Goal: Task Accomplishment & Management: Use online tool/utility

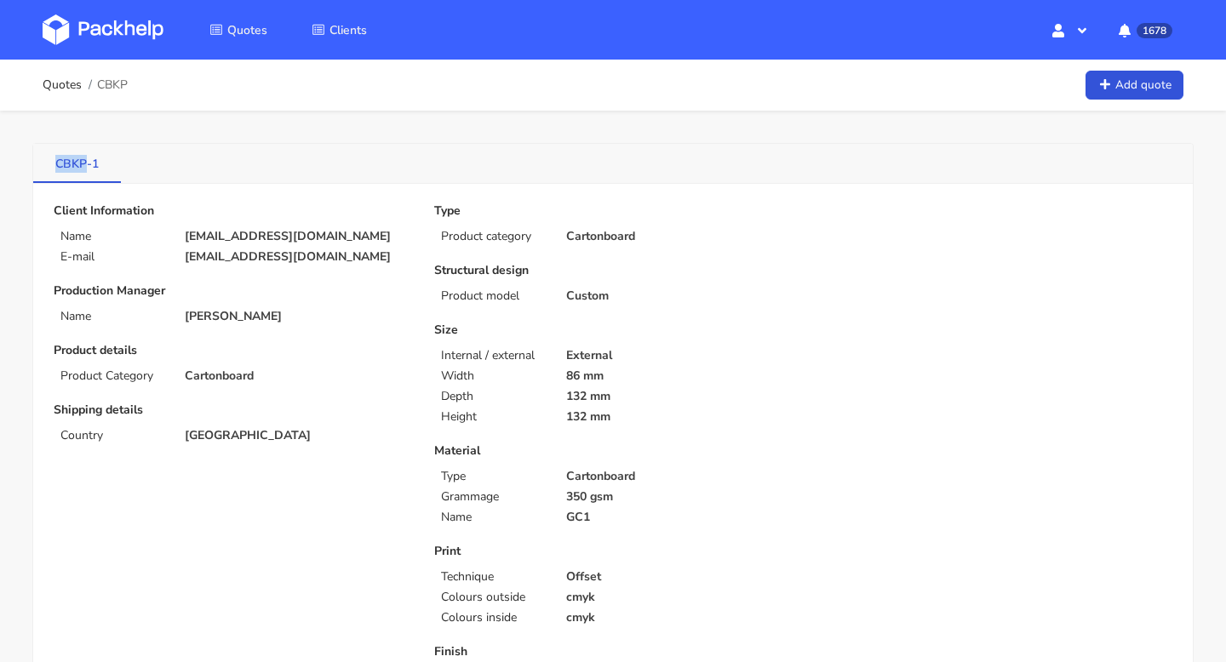
drag, startPoint x: 49, startPoint y: 163, endPoint x: 88, endPoint y: 165, distance: 38.3
click at [88, 165] on link "CBKP-1" at bounding box center [77, 162] width 88 height 37
copy link "CBKP"
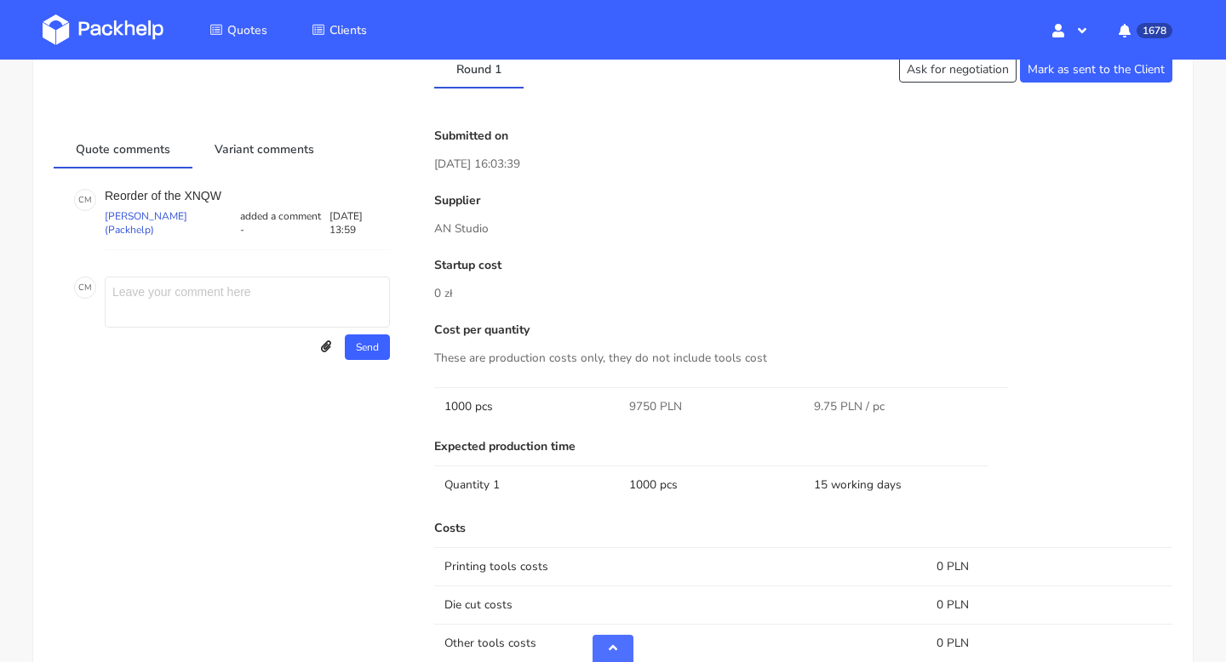
scroll to position [1400, 0]
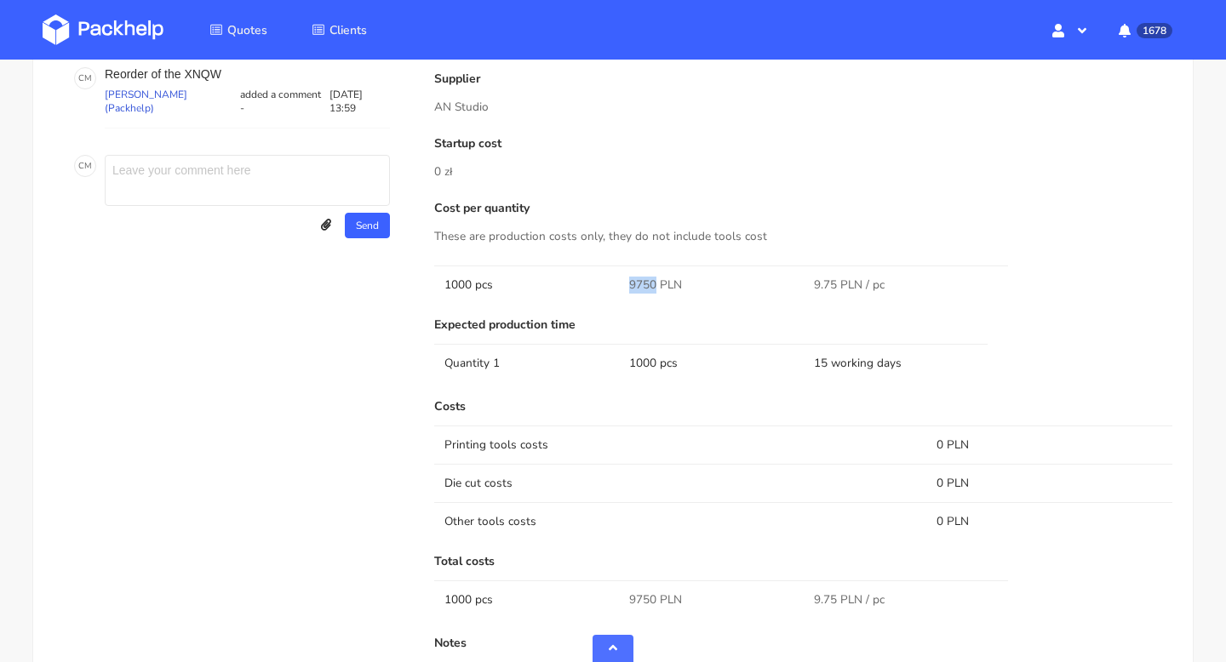
drag, startPoint x: 655, startPoint y: 286, endPoint x: 621, endPoint y: 286, distance: 33.2
click at [621, 286] on td "9750 PLN" at bounding box center [711, 285] width 185 height 38
copy span "9750"
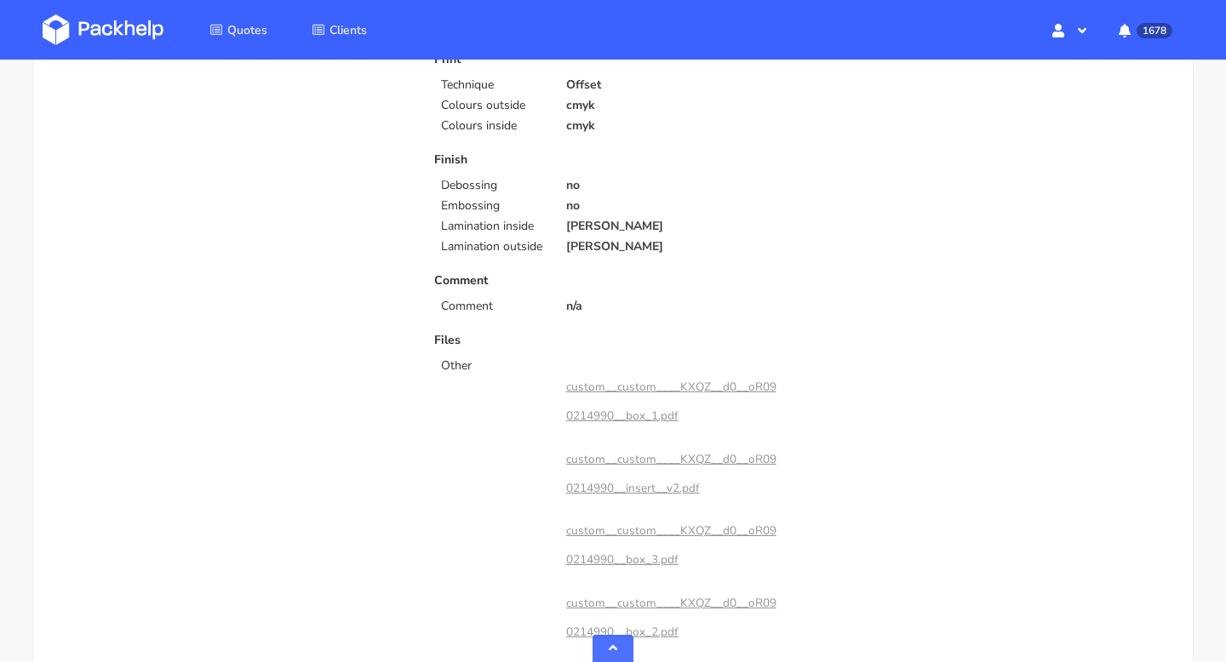
scroll to position [0, 0]
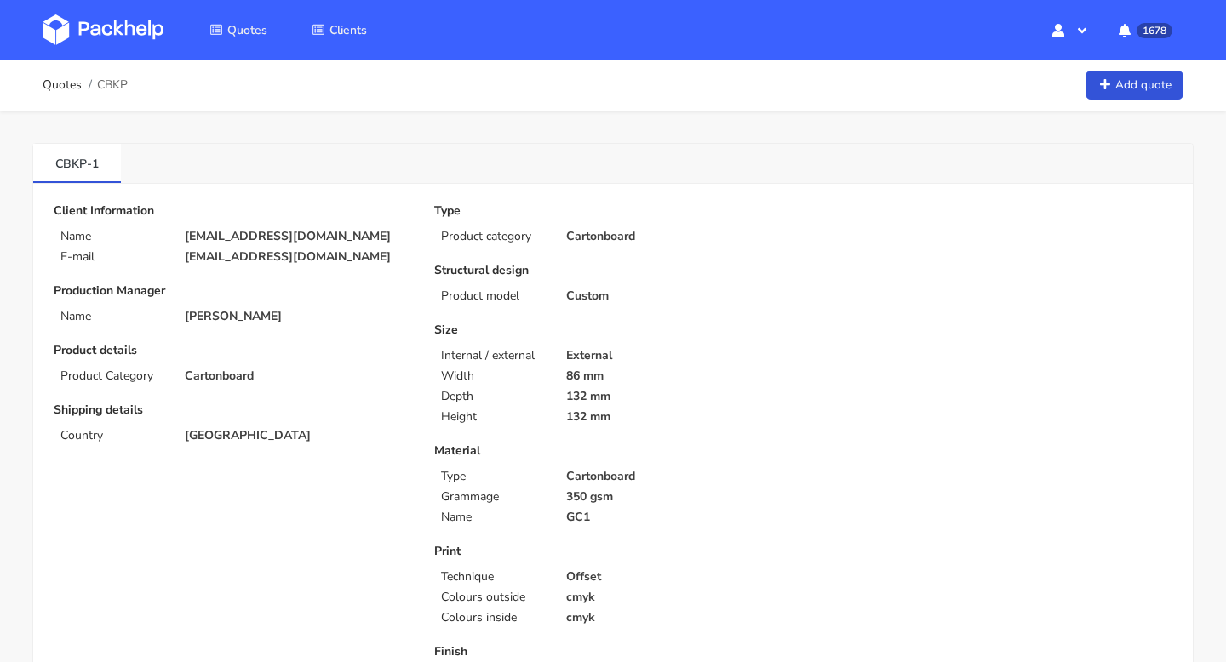
click at [309, 250] on p "lt@exseedhealth.com" at bounding box center [298, 257] width 226 height 14
drag, startPoint x: 310, startPoint y: 258, endPoint x: 179, endPoint y: 261, distance: 131.1
click at [179, 259] on div "lt@exseedhealth.com" at bounding box center [297, 257] width 249 height 14
copy p "lt@exseedhealth.com"
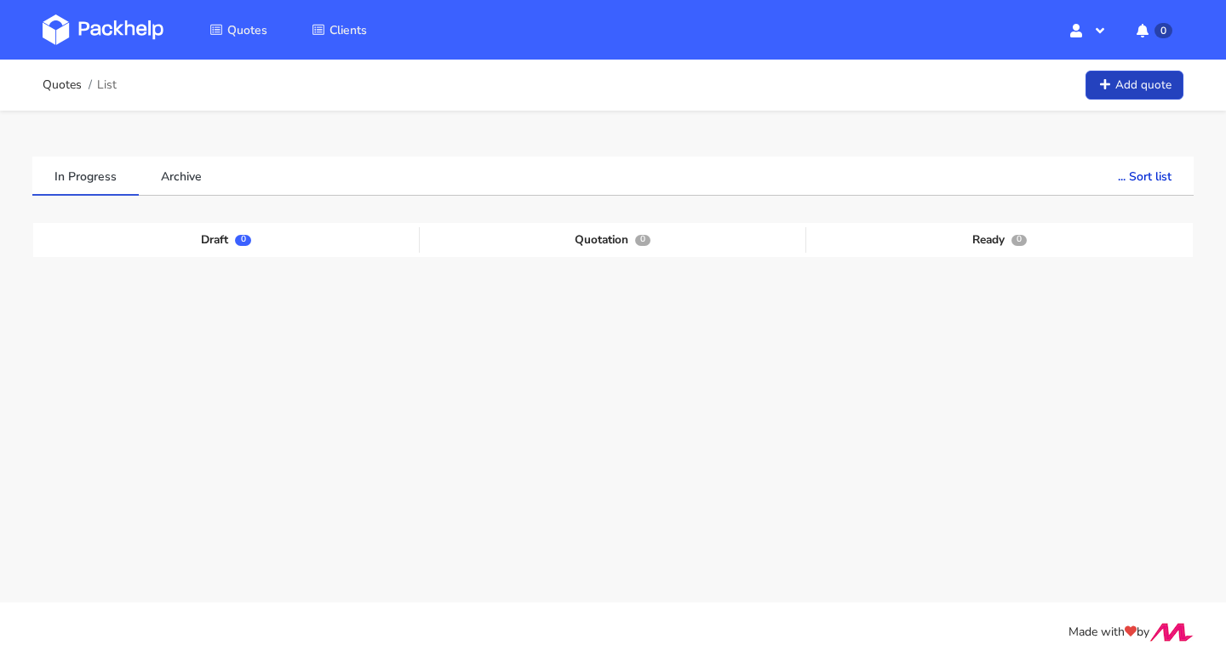
click at [1159, 81] on link "Add quote" at bounding box center [1134, 86] width 98 height 30
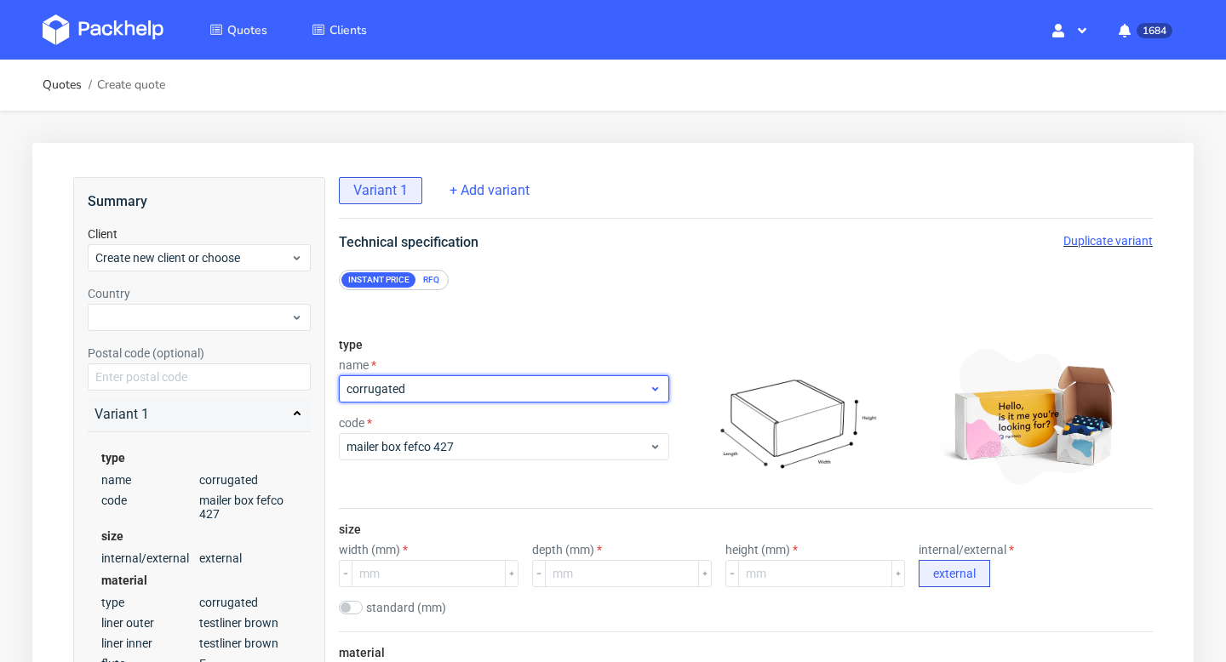
click at [499, 388] on span "corrugated" at bounding box center [497, 389] width 302 height 17
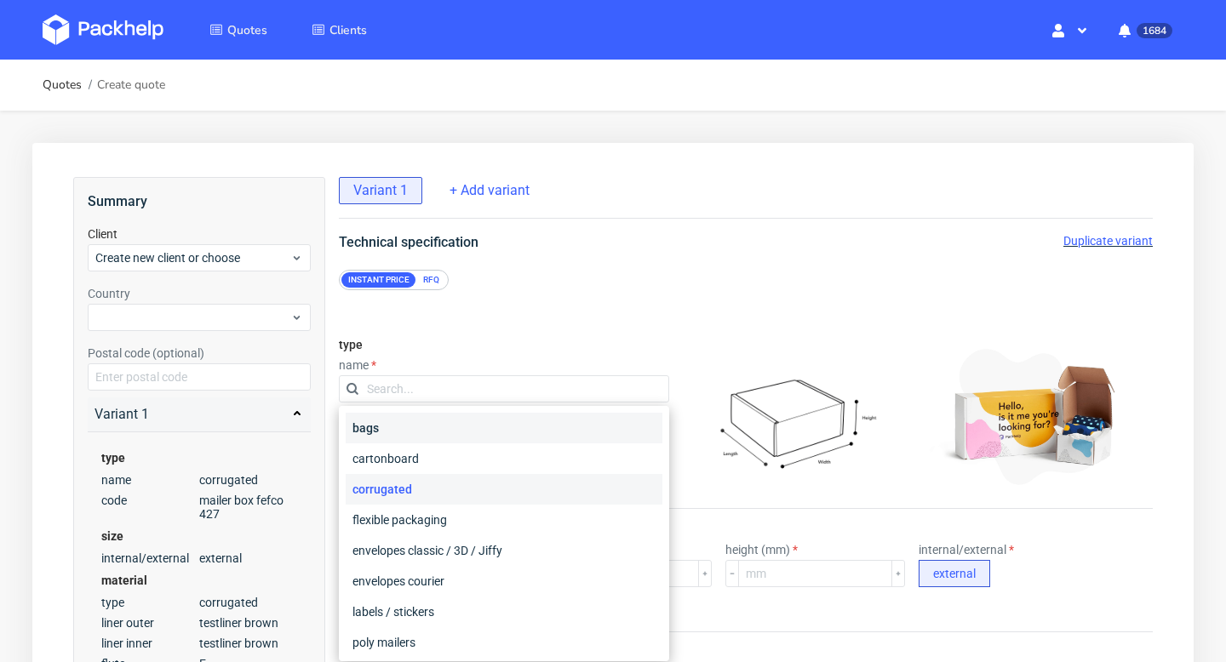
click at [448, 430] on div "bags" at bounding box center [504, 428] width 317 height 31
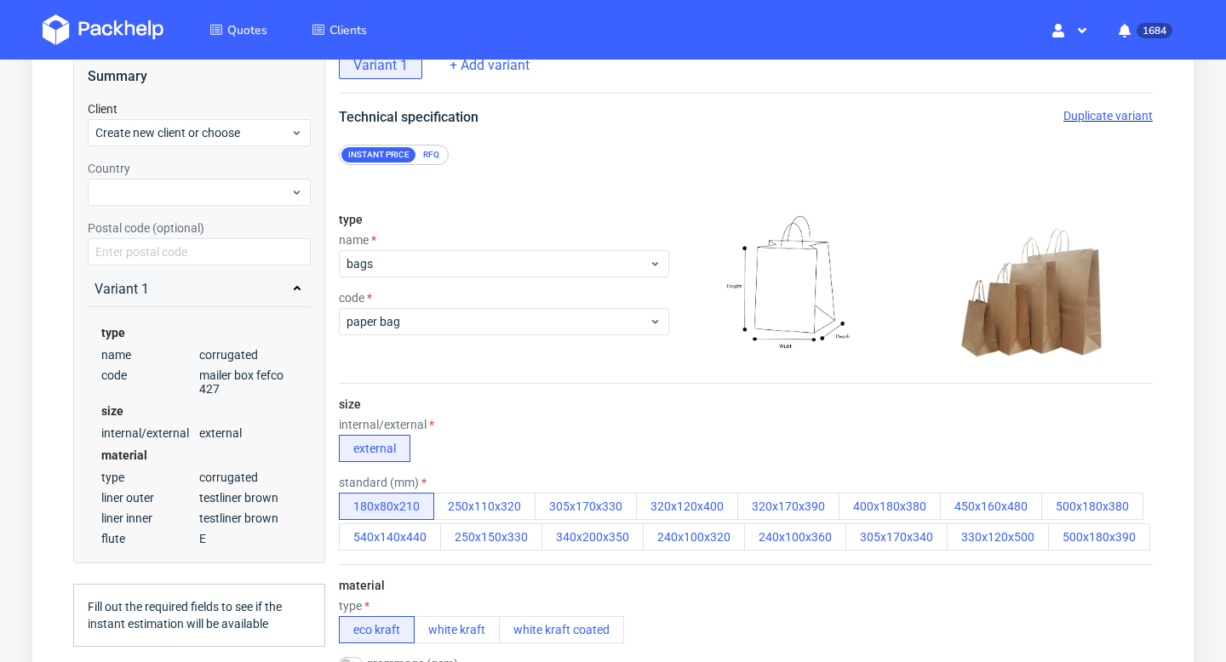
scroll to position [180, 0]
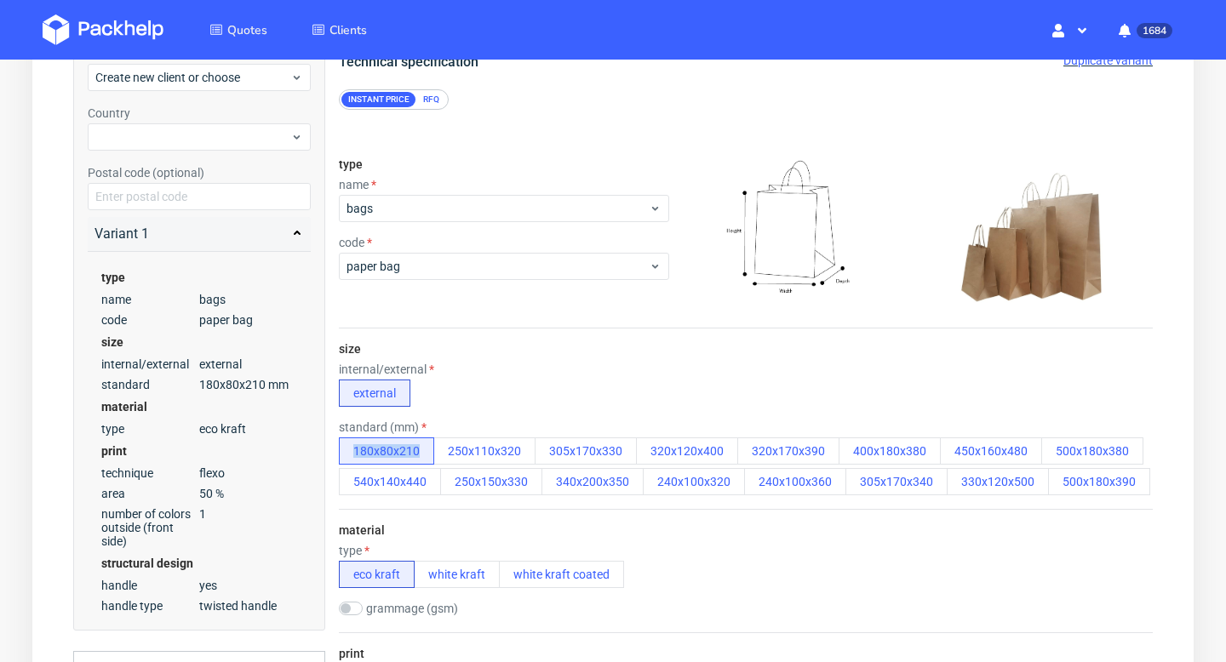
drag, startPoint x: 335, startPoint y: 448, endPoint x: 422, endPoint y: 451, distance: 86.9
click at [422, 451] on form "type name bags code paper bag size internal/external external standard (mm) 180…" at bounding box center [746, 641] width 882 height 1062
copy button "180x80x210"
click at [457, 578] on button "white kraft" at bounding box center [457, 574] width 86 height 27
copy button "180x80x210"
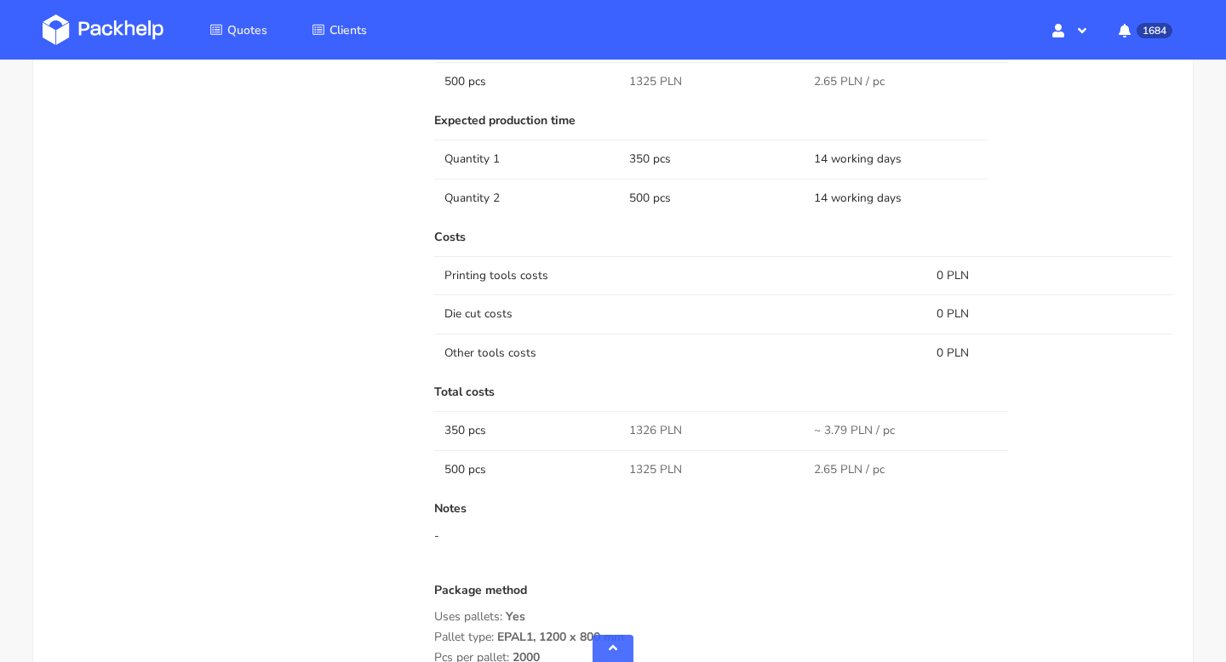
scroll to position [880, 0]
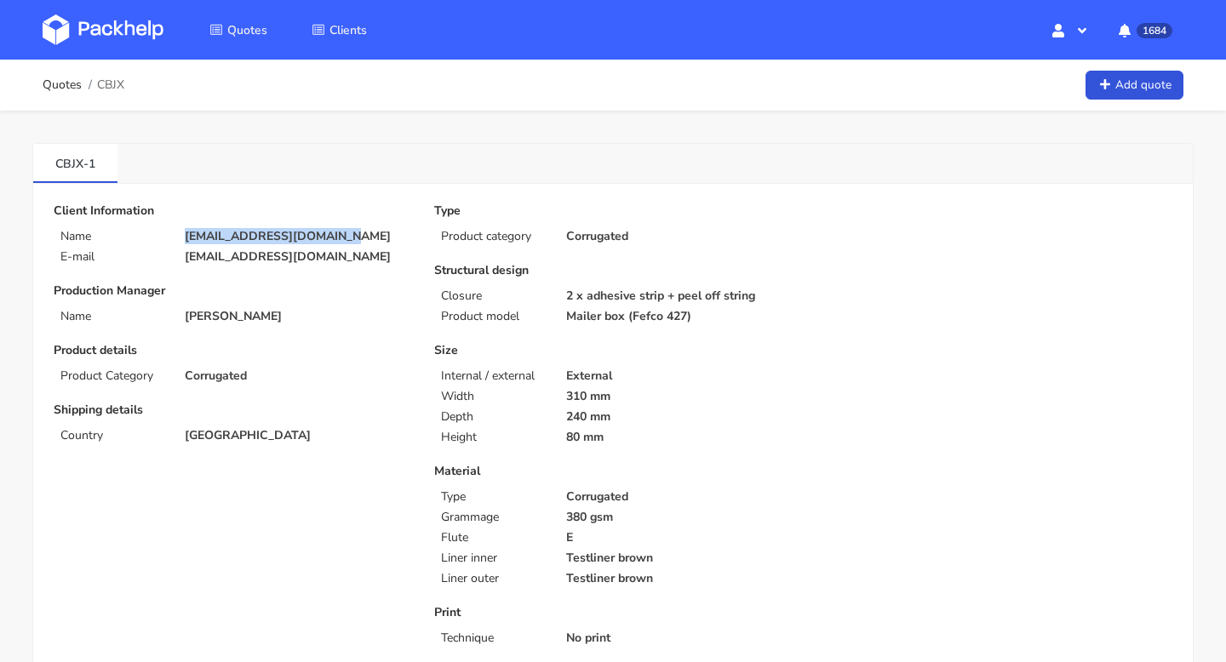
drag, startPoint x: 335, startPoint y: 232, endPoint x: 179, endPoint y: 232, distance: 156.6
click at [179, 232] on div "[EMAIL_ADDRESS][DOMAIN_NAME]" at bounding box center [297, 237] width 249 height 14
copy p "[EMAIL_ADDRESS][DOMAIN_NAME]"
drag, startPoint x: 49, startPoint y: 172, endPoint x: 88, endPoint y: 169, distance: 38.4
click at [88, 169] on link "CBJX-1" at bounding box center [75, 162] width 84 height 37
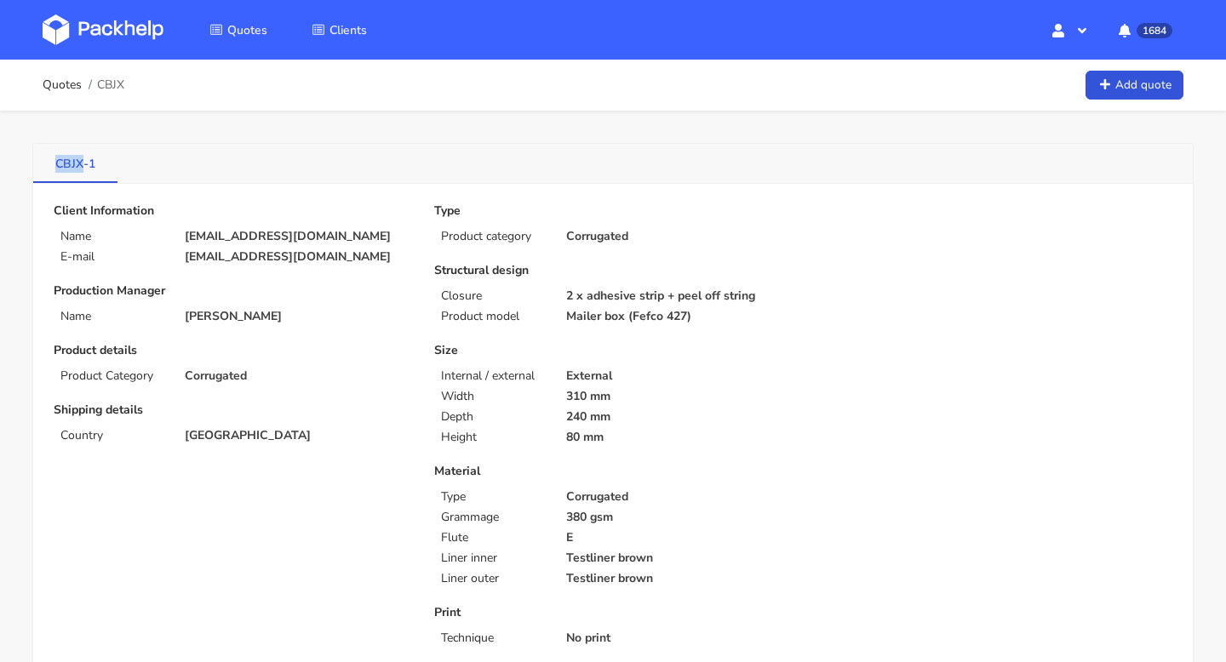
drag, startPoint x: 43, startPoint y: 164, endPoint x: 86, endPoint y: 164, distance: 42.6
click at [86, 164] on link "CBJX-1" at bounding box center [75, 162] width 84 height 37
copy link "CBJX"
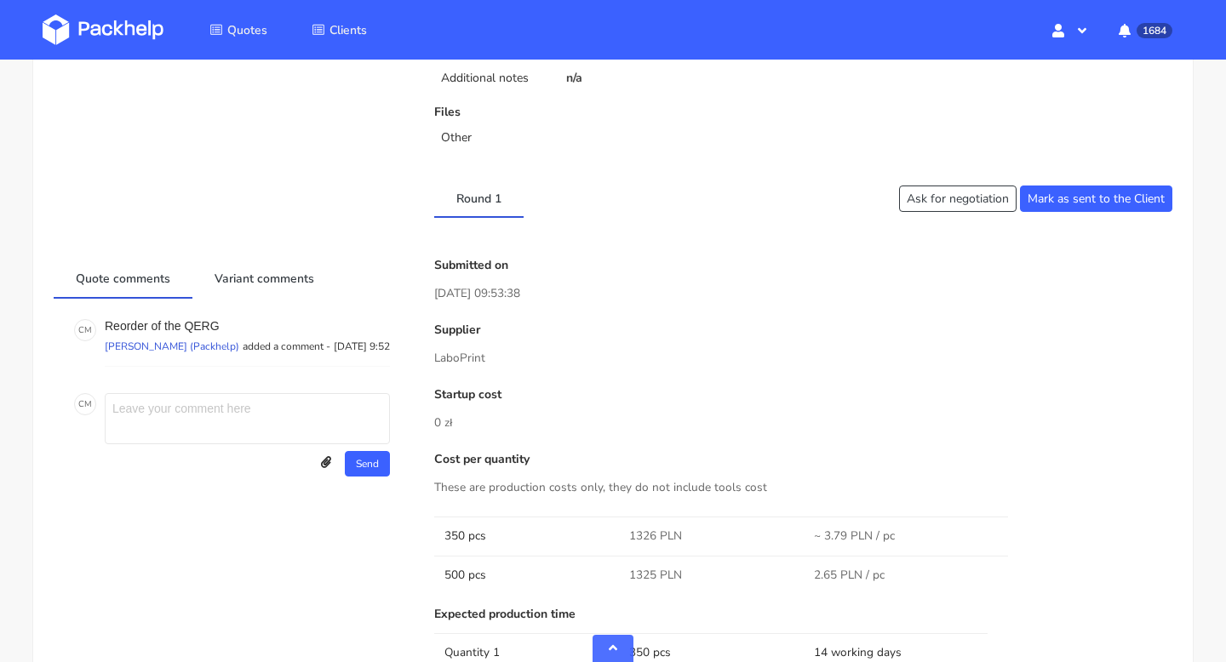
scroll to position [745, 0]
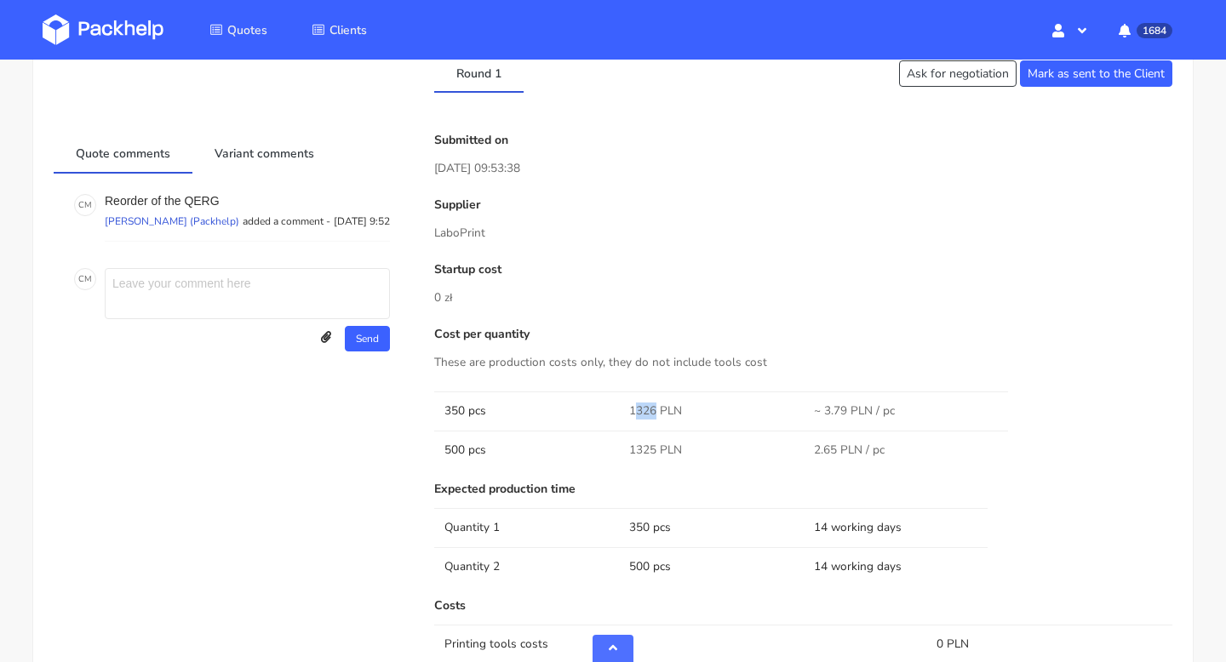
drag, startPoint x: 655, startPoint y: 414, endPoint x: 634, endPoint y: 414, distance: 21.3
click at [634, 414] on span "1326 PLN" at bounding box center [655, 411] width 53 height 17
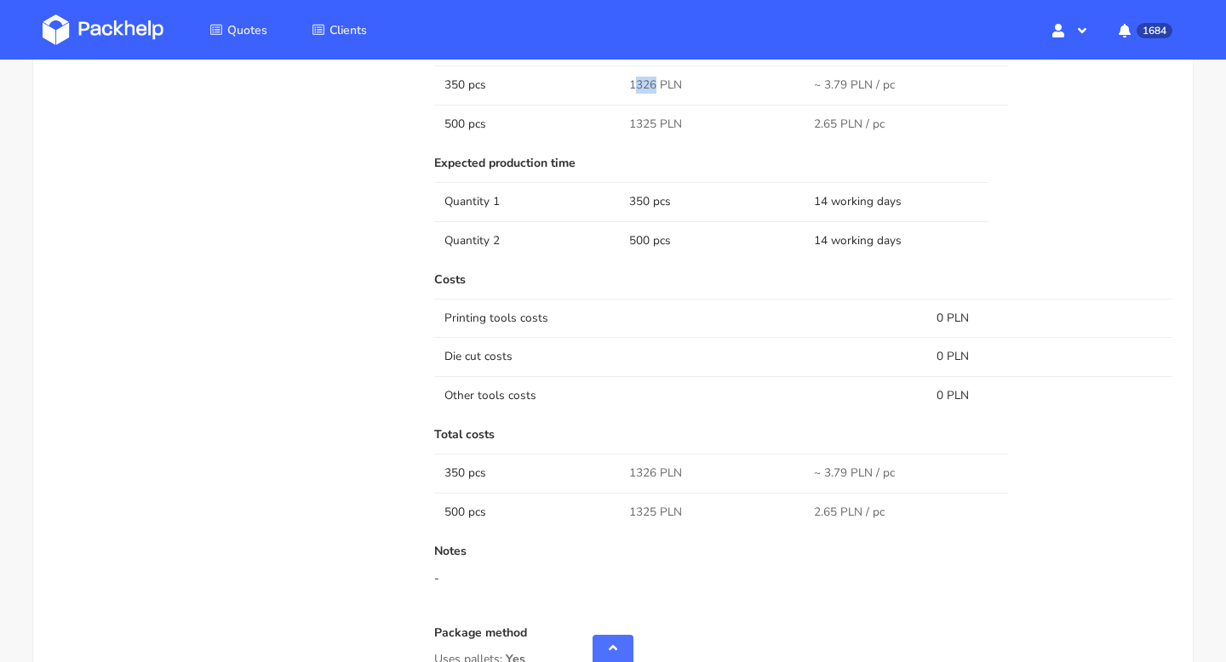
scroll to position [1020, 0]
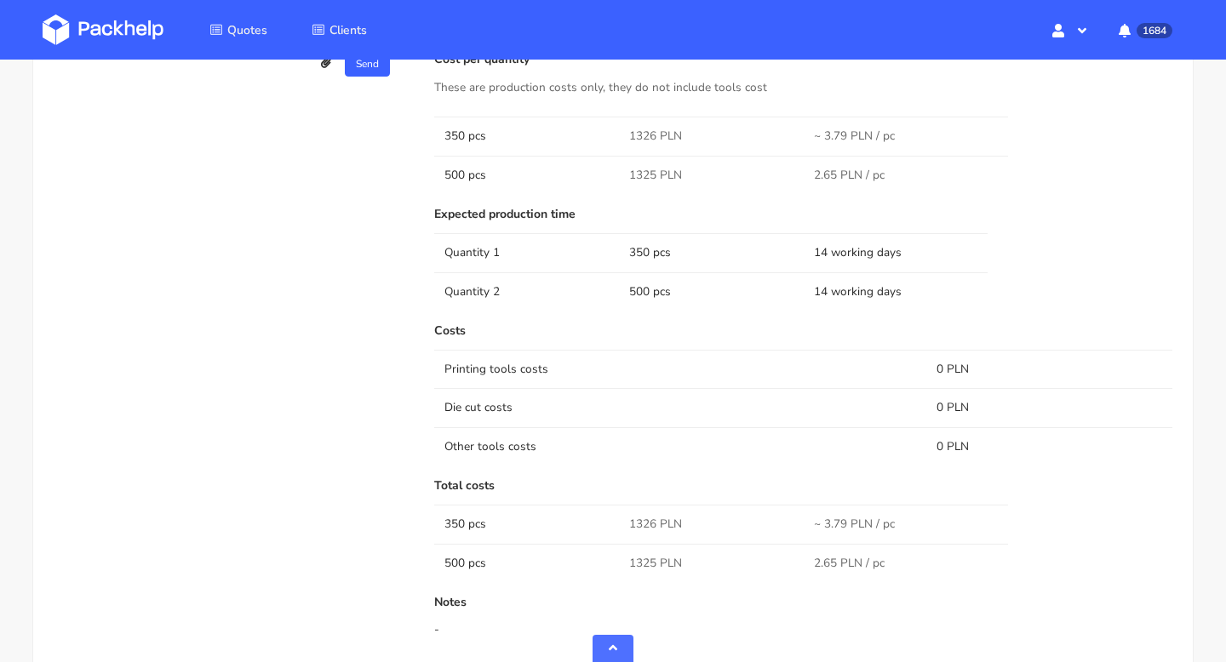
click at [654, 132] on span "1326 PLN" at bounding box center [655, 136] width 53 height 17
drag, startPoint x: 654, startPoint y: 132, endPoint x: 627, endPoint y: 132, distance: 26.4
click at [627, 132] on td "1326 PLN" at bounding box center [711, 136] width 185 height 38
copy span "1326"
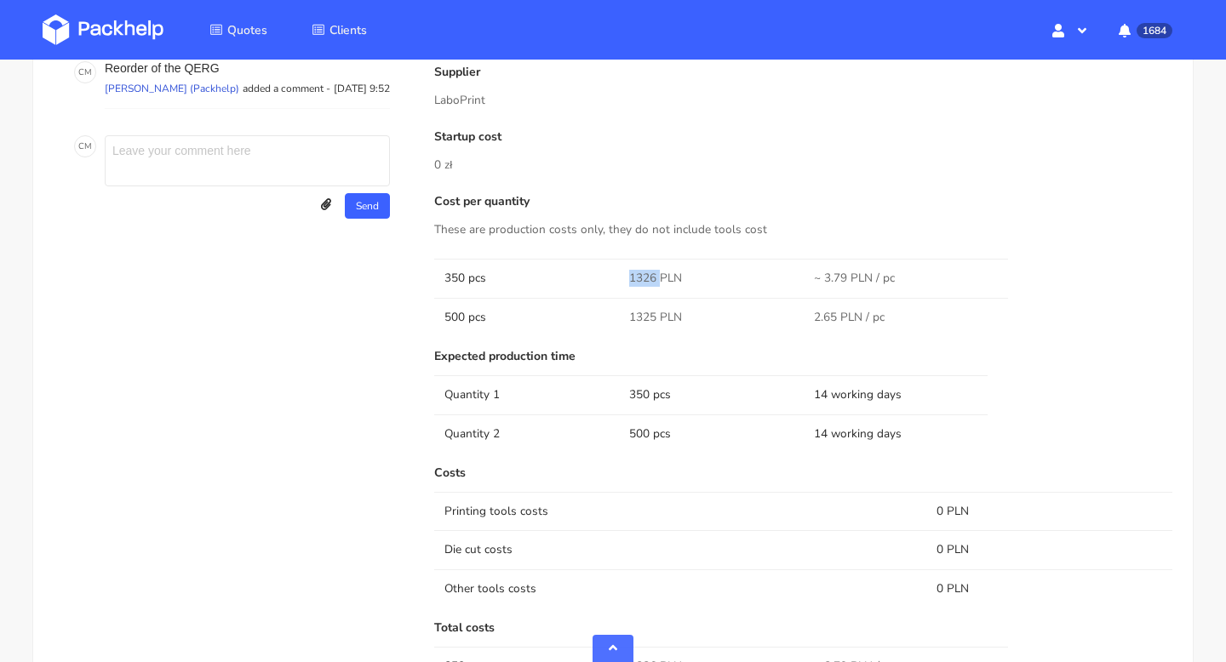
scroll to position [0, 0]
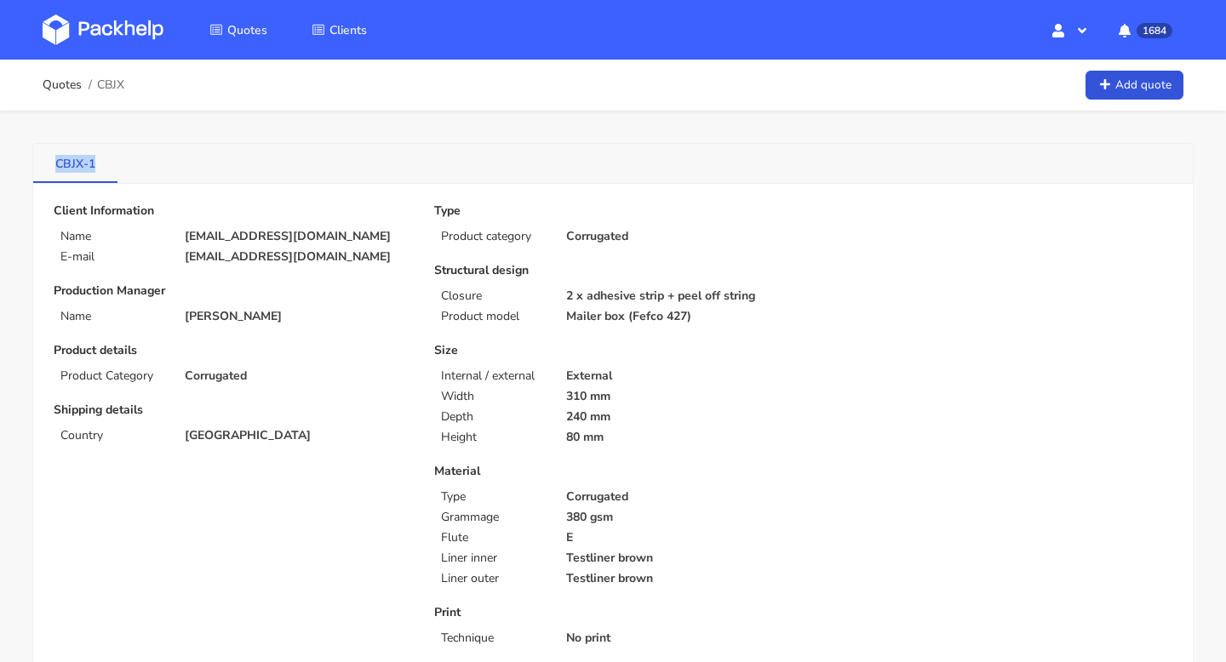
drag, startPoint x: 47, startPoint y: 160, endPoint x: 97, endPoint y: 160, distance: 50.2
click at [97, 160] on link "CBJX-1" at bounding box center [75, 162] width 84 height 37
copy link "CBJX-1"
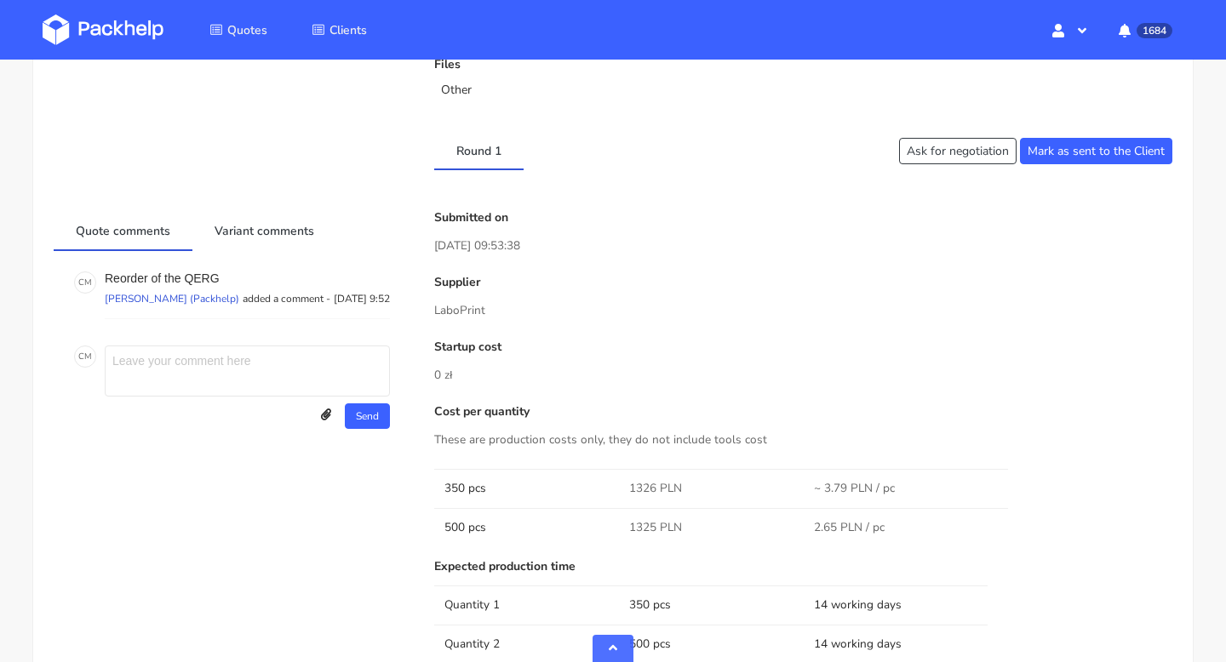
scroll to position [774, 0]
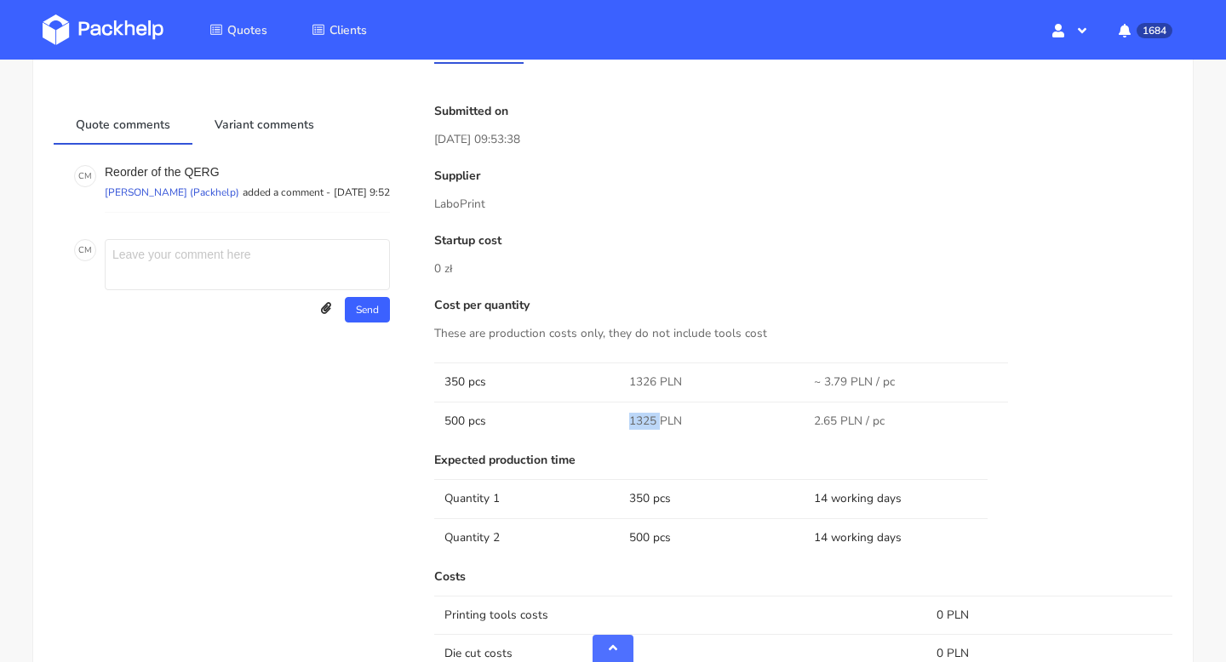
drag, startPoint x: 657, startPoint y: 417, endPoint x: 609, endPoint y: 417, distance: 47.7
click at [609, 417] on tr "500 pcs 1325 PLN 2.65 PLN / pc" at bounding box center [803, 421] width 738 height 38
copy tr "1325"
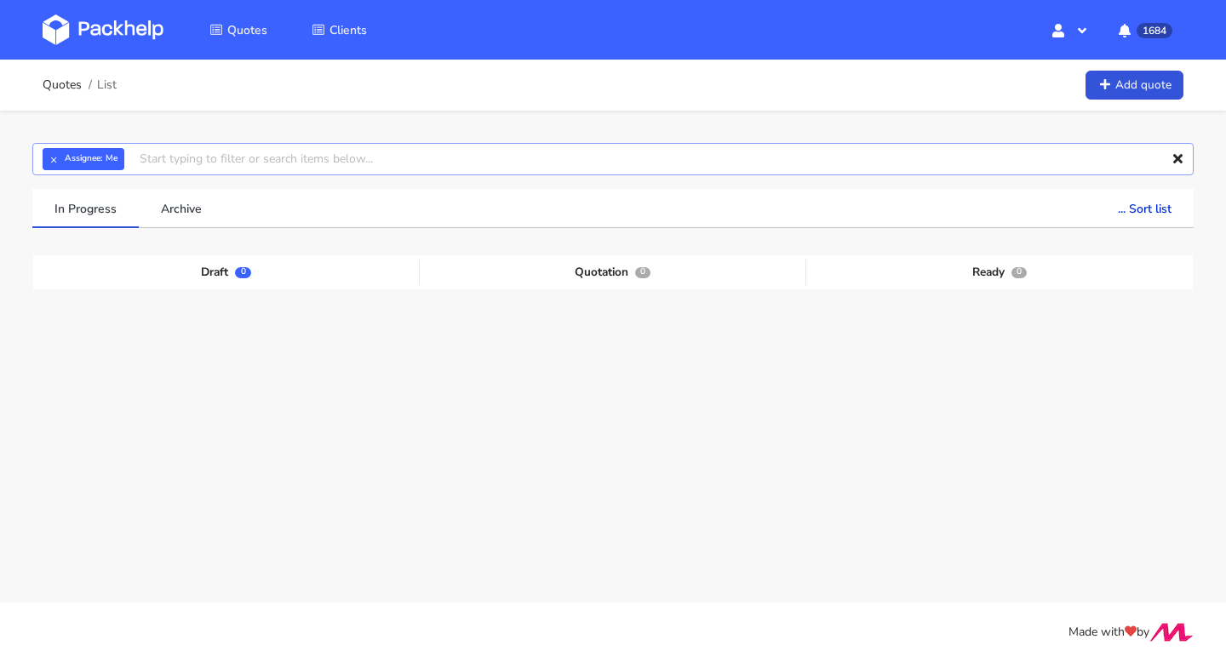
click at [180, 163] on input "text" at bounding box center [612, 159] width 1161 height 32
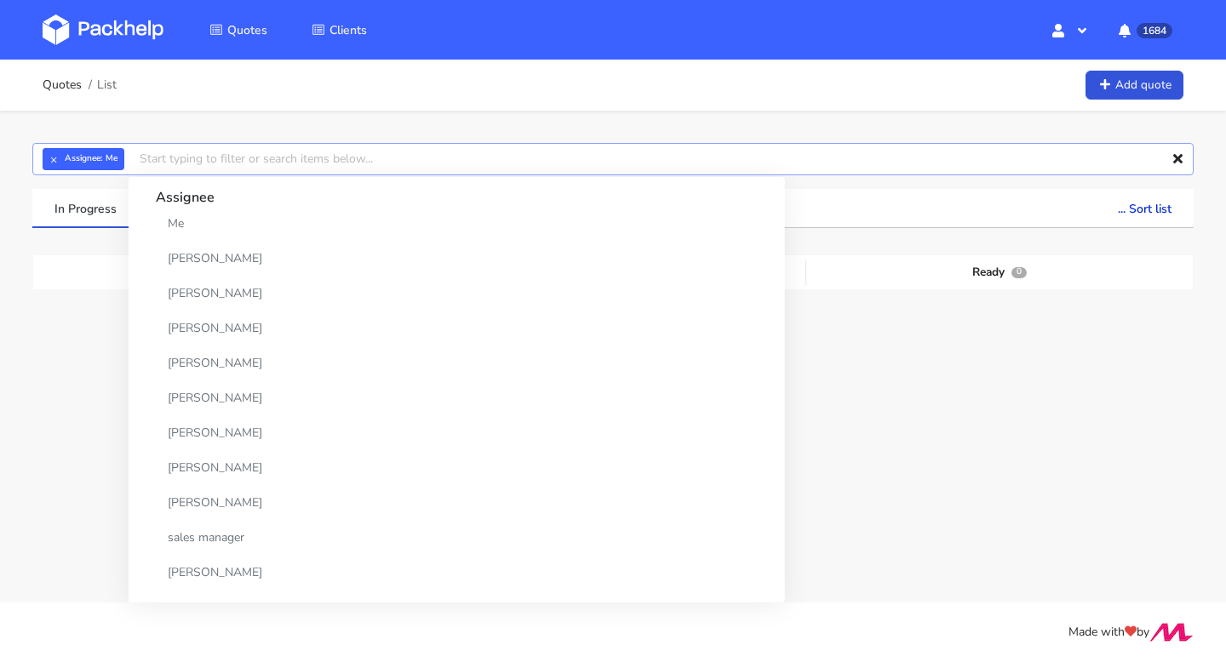
paste input "CBJY"
type input "CBJY"
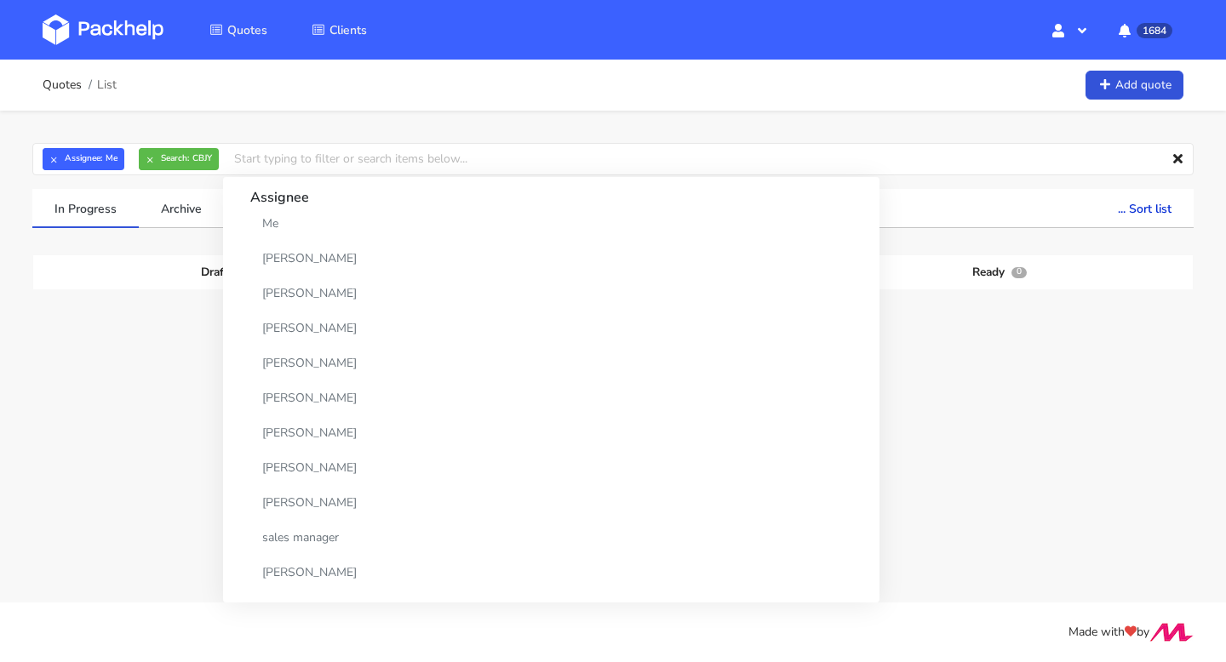
click at [757, 378] on div "[DATE]" at bounding box center [731, 369] width 118 height 58
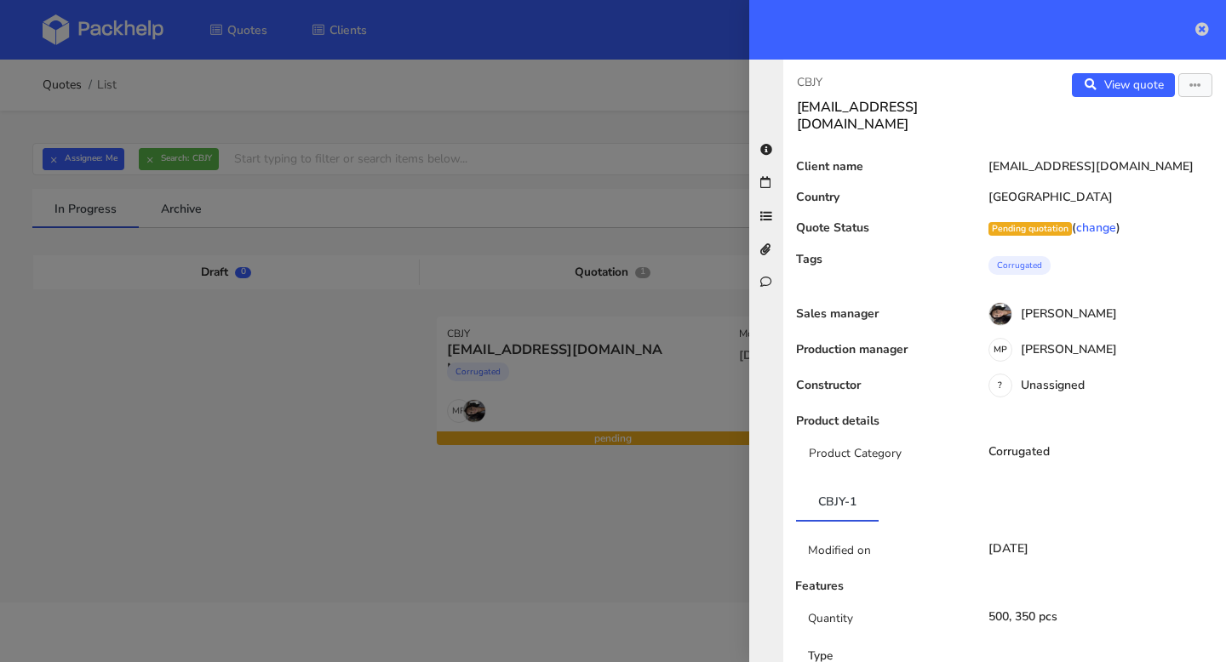
click at [1198, 26] on icon at bounding box center [1202, 29] width 14 height 14
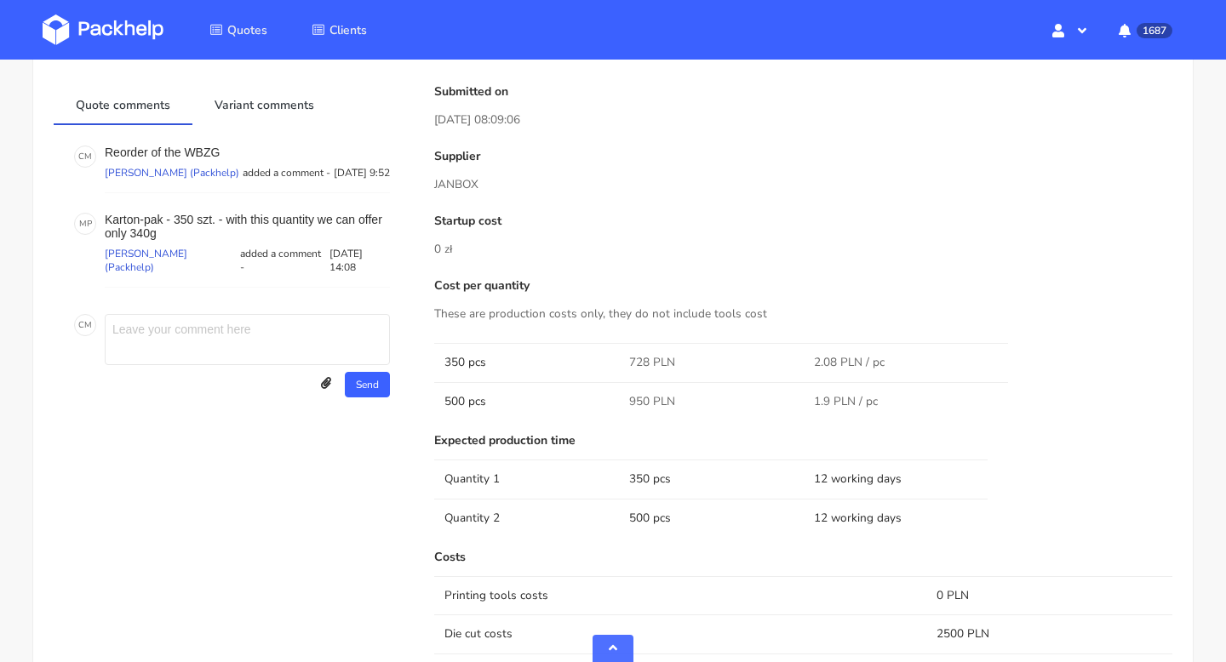
scroll to position [719, 0]
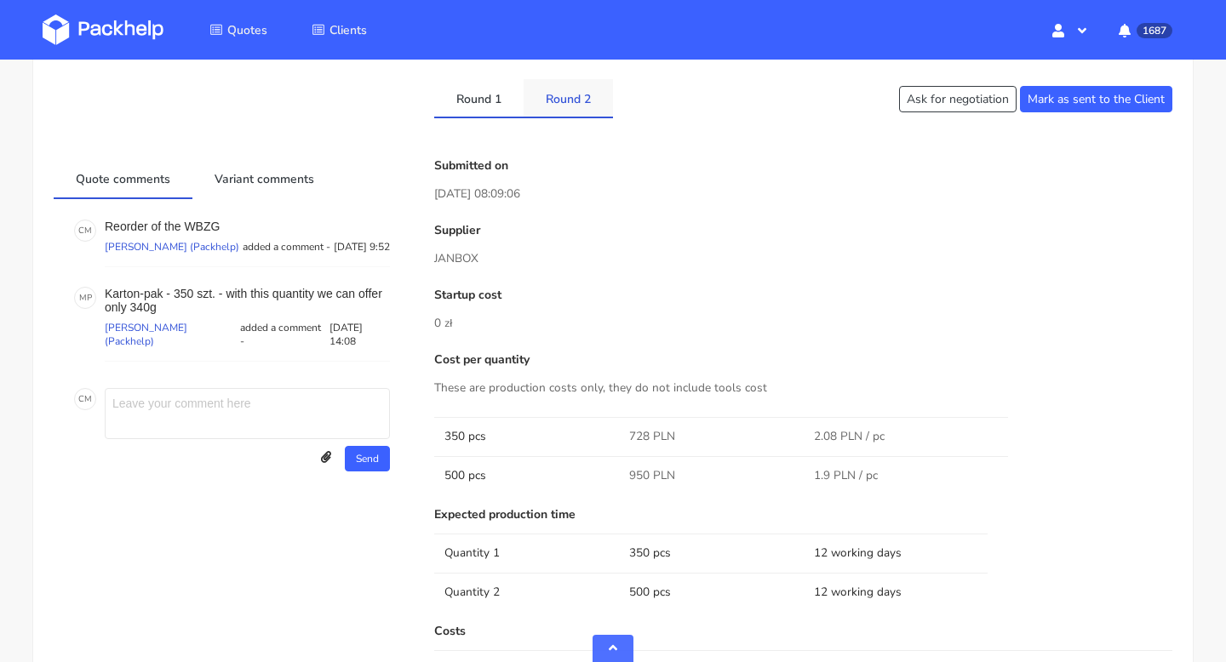
click at [564, 100] on link "Round 2" at bounding box center [568, 97] width 89 height 37
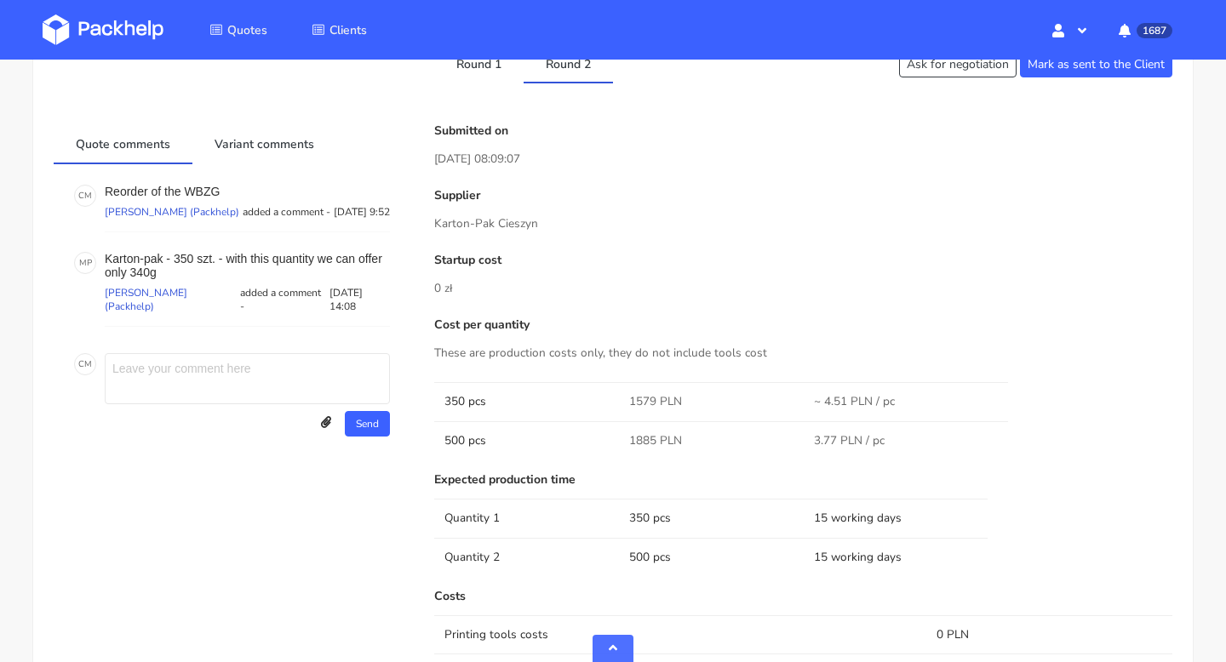
scroll to position [593, 0]
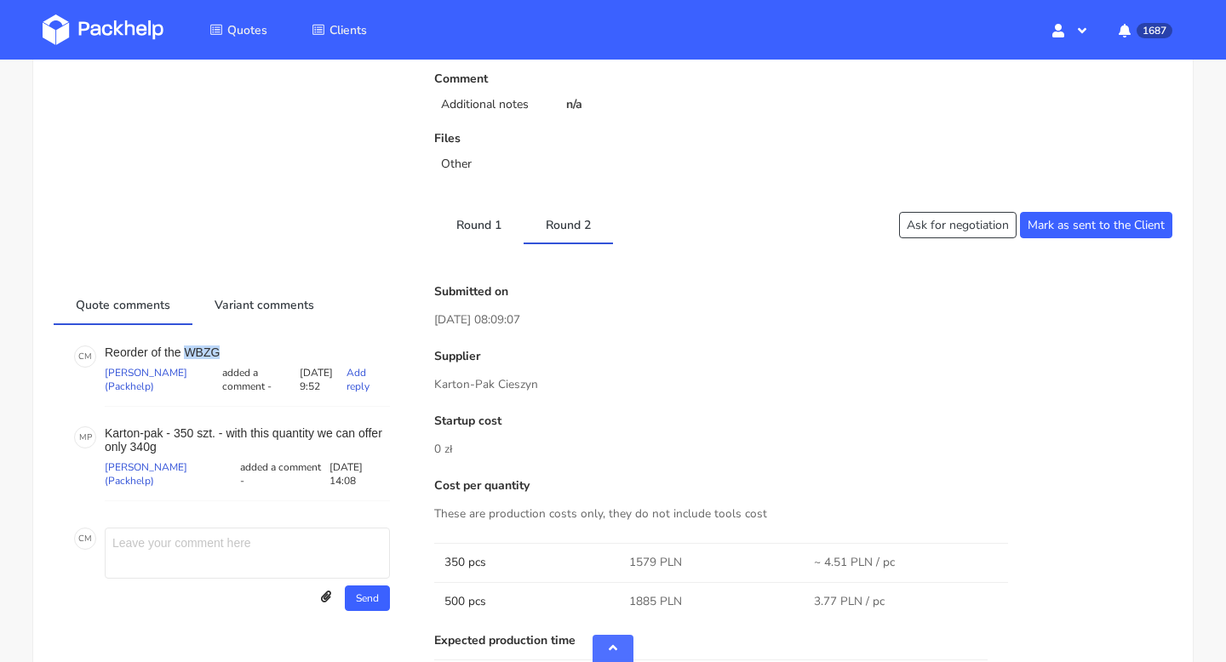
drag, startPoint x: 237, startPoint y: 352, endPoint x: 184, endPoint y: 352, distance: 52.8
click at [184, 352] on p "Reorder of the WBZG" at bounding box center [247, 353] width 285 height 14
copy p "WBZG"
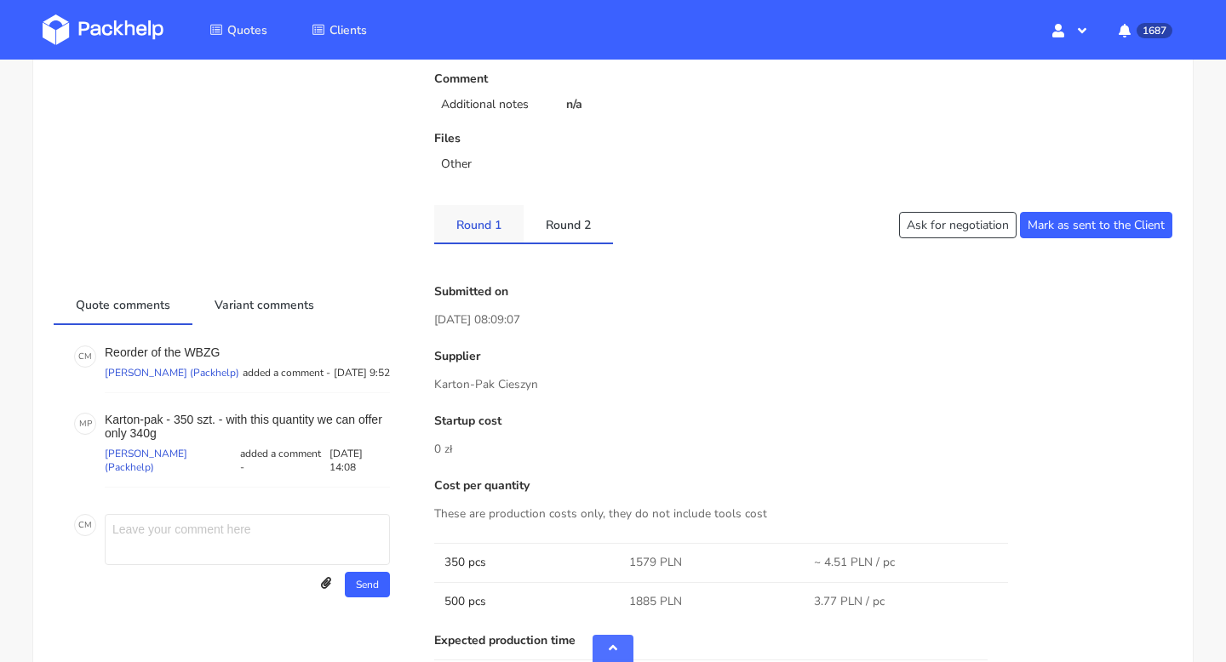
click at [472, 225] on link "Round 1" at bounding box center [478, 223] width 89 height 37
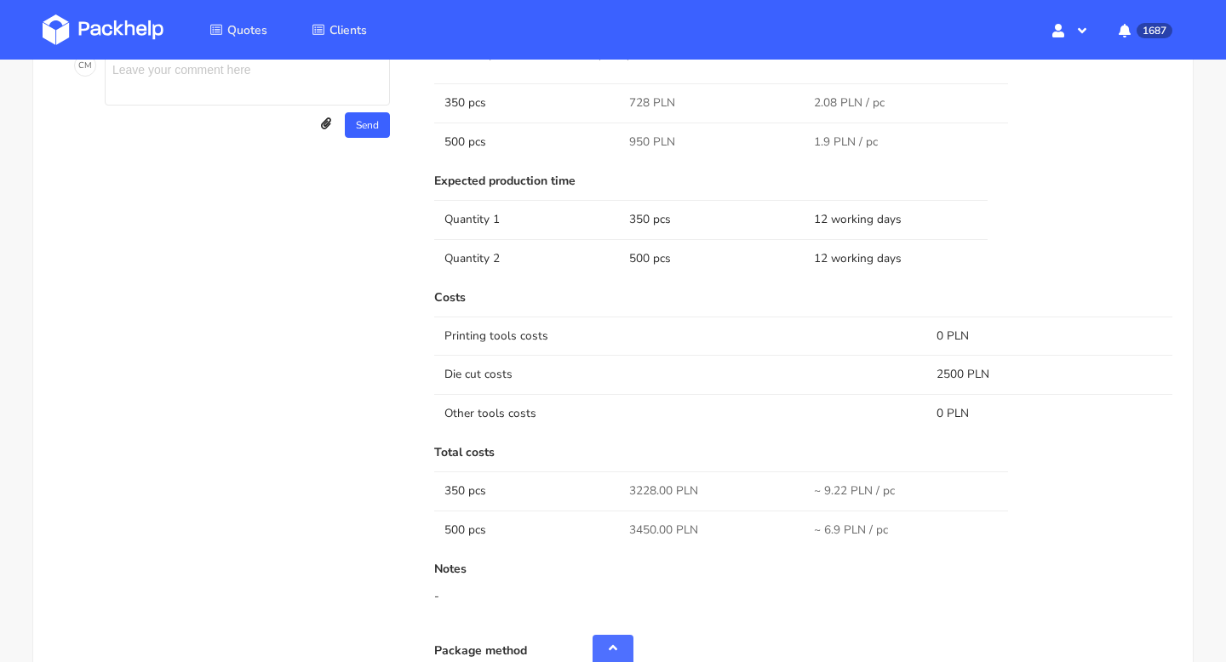
scroll to position [750, 0]
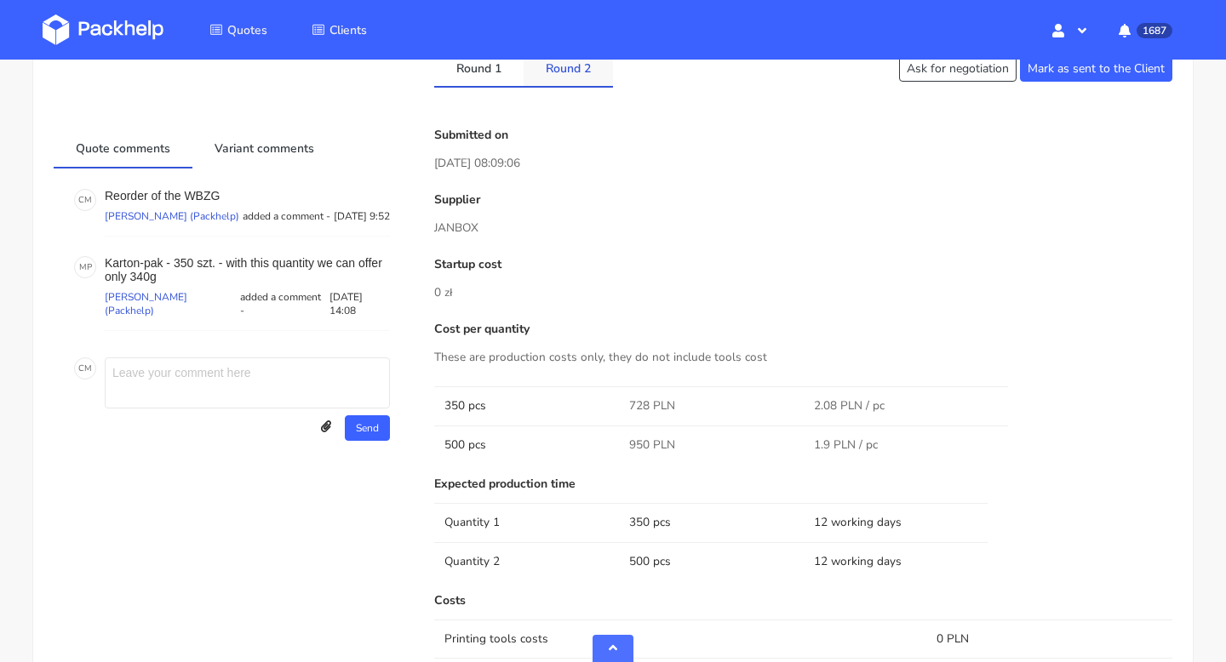
click at [577, 66] on link "Round 2" at bounding box center [568, 67] width 89 height 37
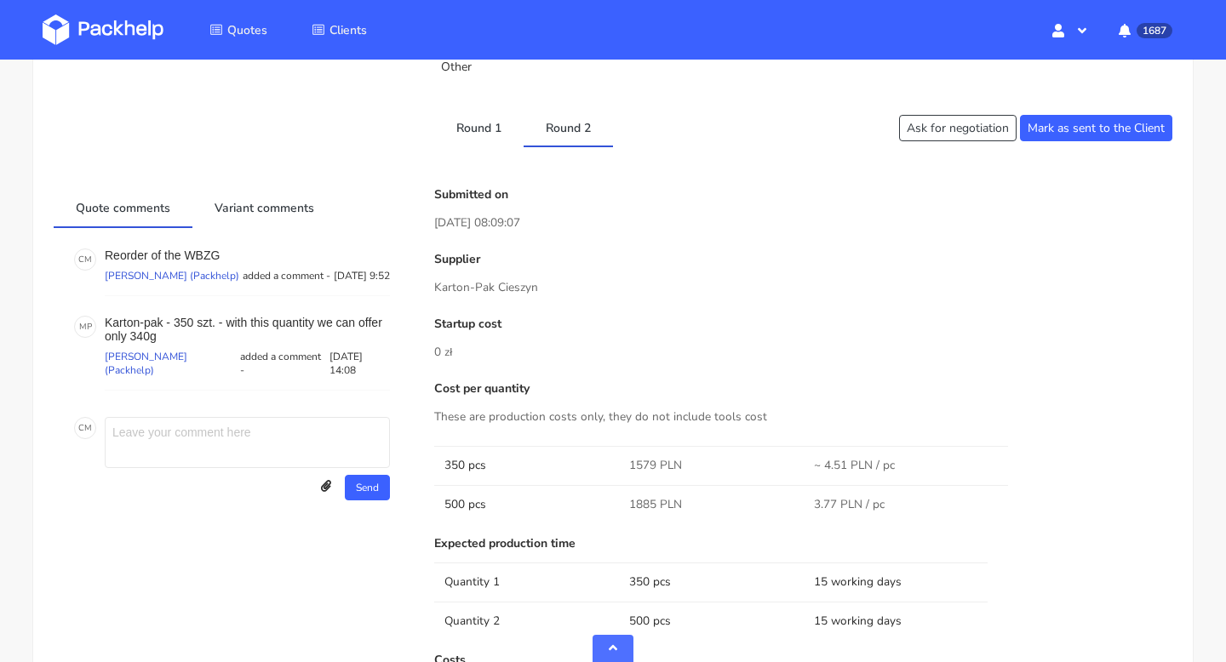
scroll to position [623, 0]
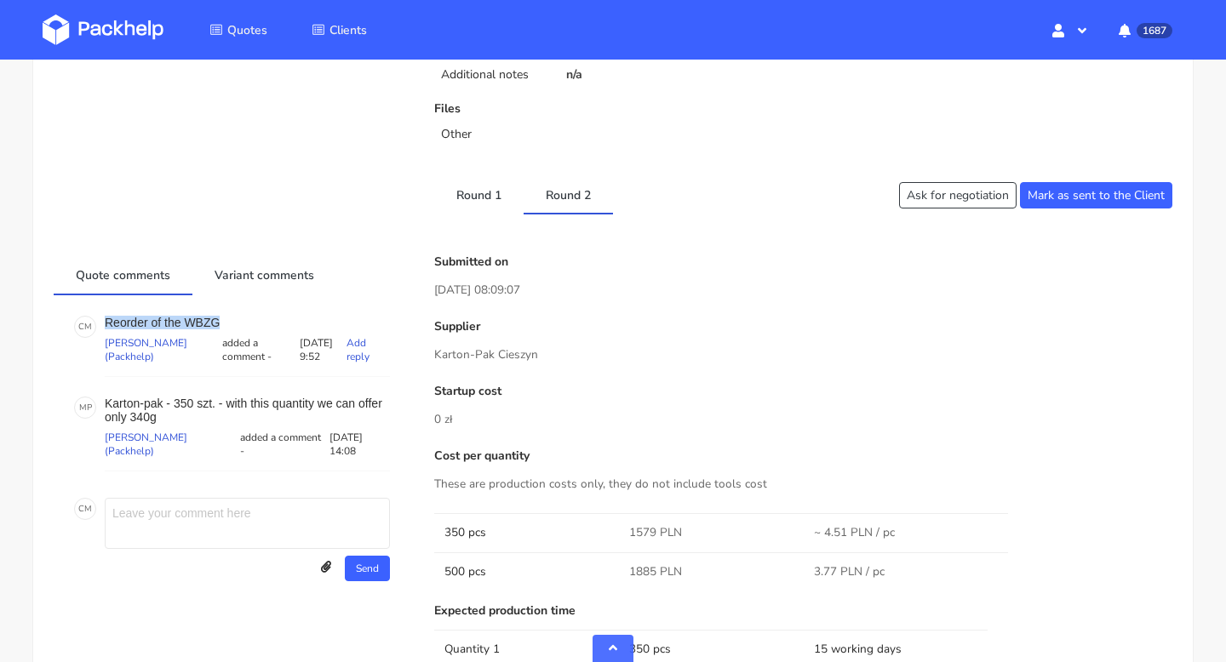
drag, startPoint x: 231, startPoint y: 320, endPoint x: 100, endPoint y: 318, distance: 131.1
click at [100, 318] on div "C M Reorder of the WBZG Cristina Martinez (Packhelp) added a comment - 11 Septe…" at bounding box center [232, 346] width 316 height 61
copy div "Reorder of the WBZG"
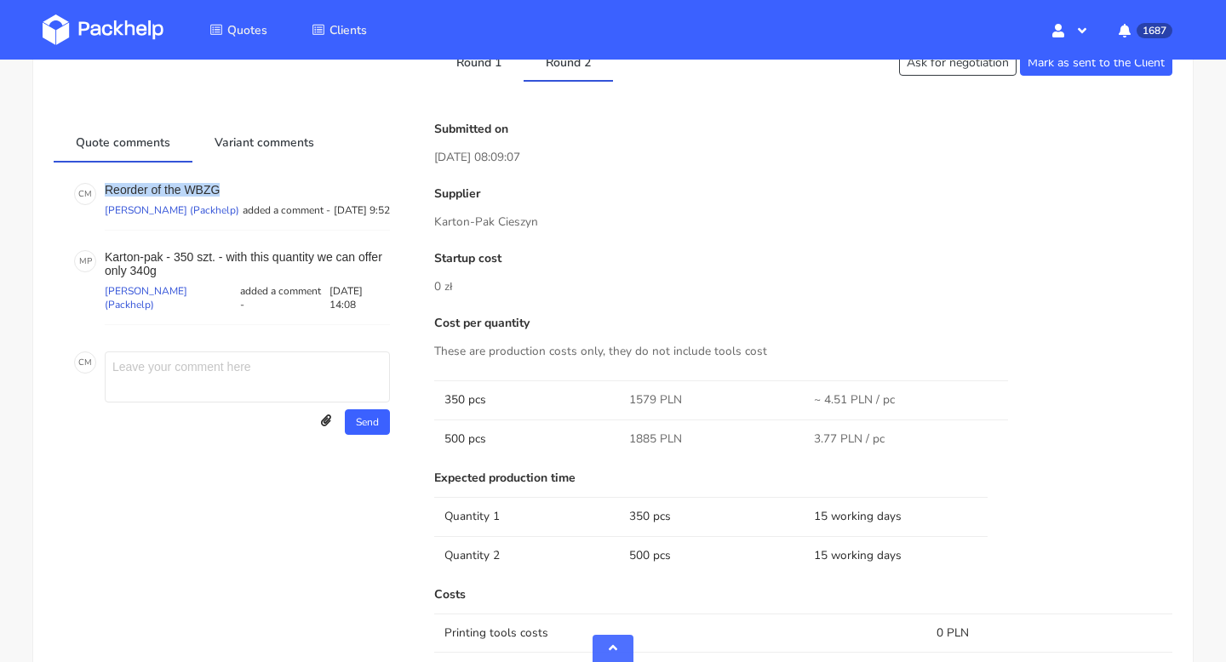
scroll to position [569, 0]
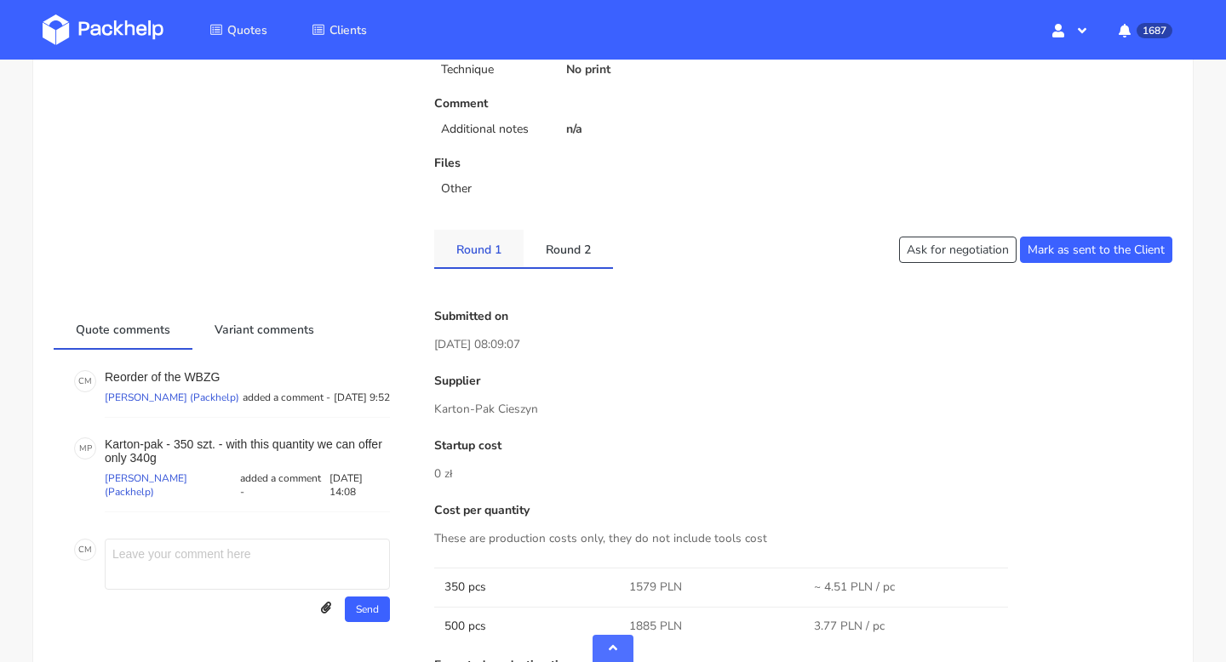
click at [481, 244] on link "Round 1" at bounding box center [478, 248] width 89 height 37
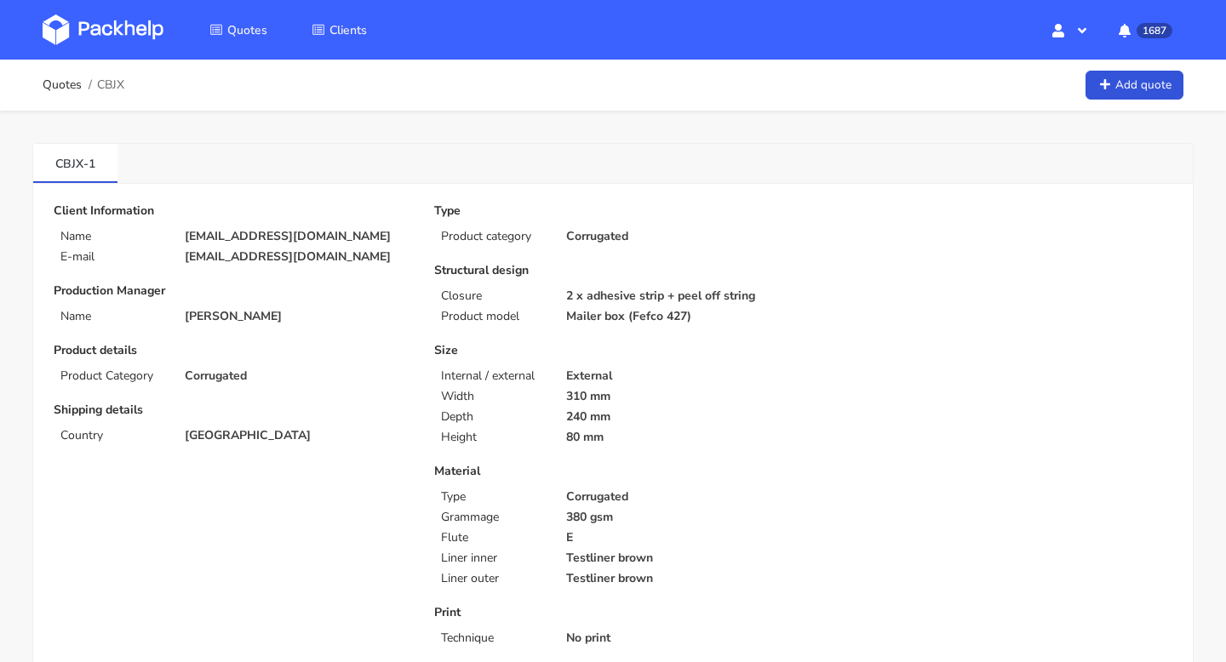
scroll to position [624, 0]
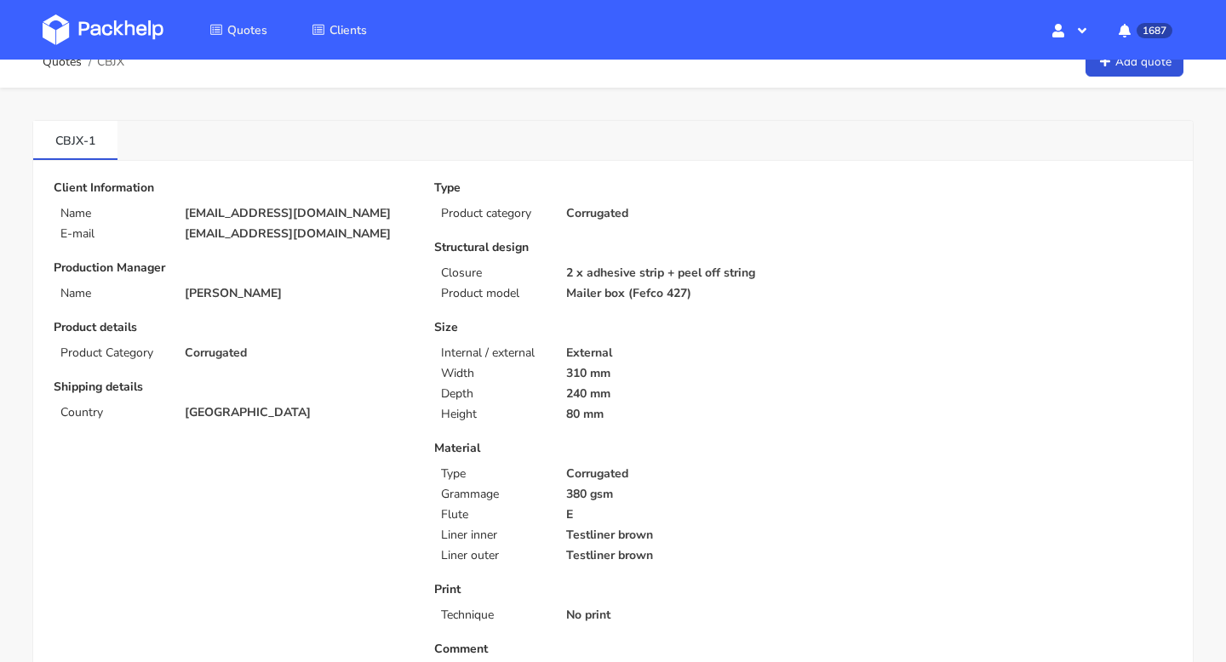
scroll to position [369, 0]
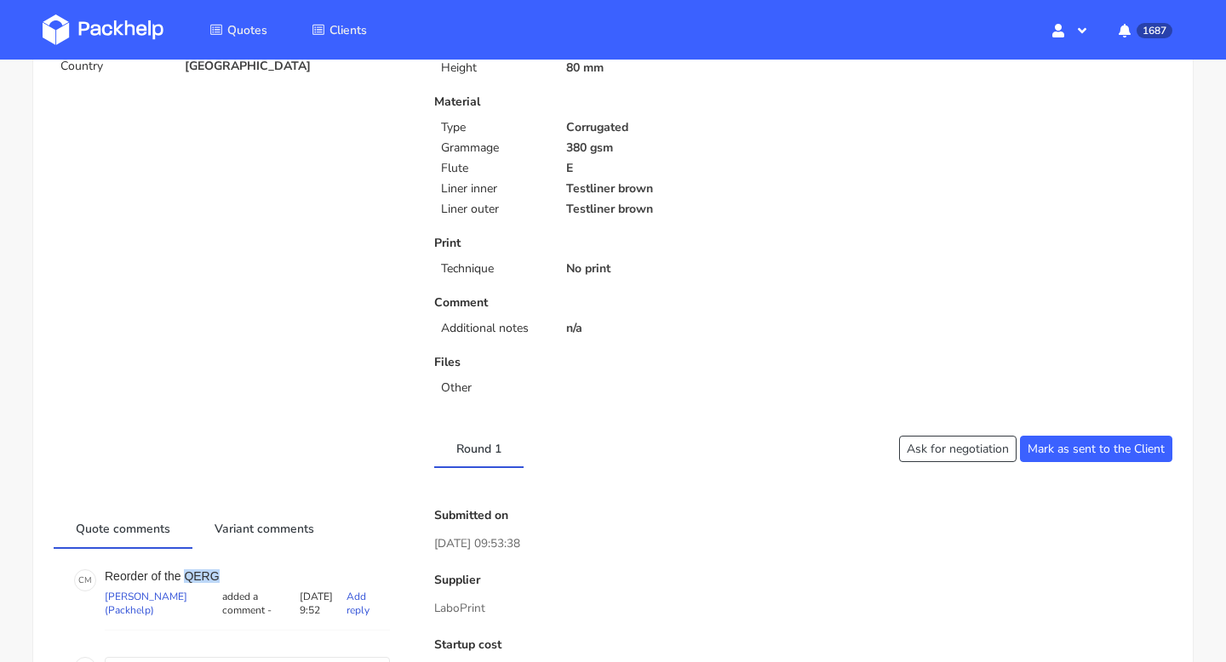
drag, startPoint x: 221, startPoint y: 576, endPoint x: 185, endPoint y: 576, distance: 36.6
click at [185, 576] on p "Reorder of the QERG" at bounding box center [247, 576] width 285 height 14
copy p "QERG"
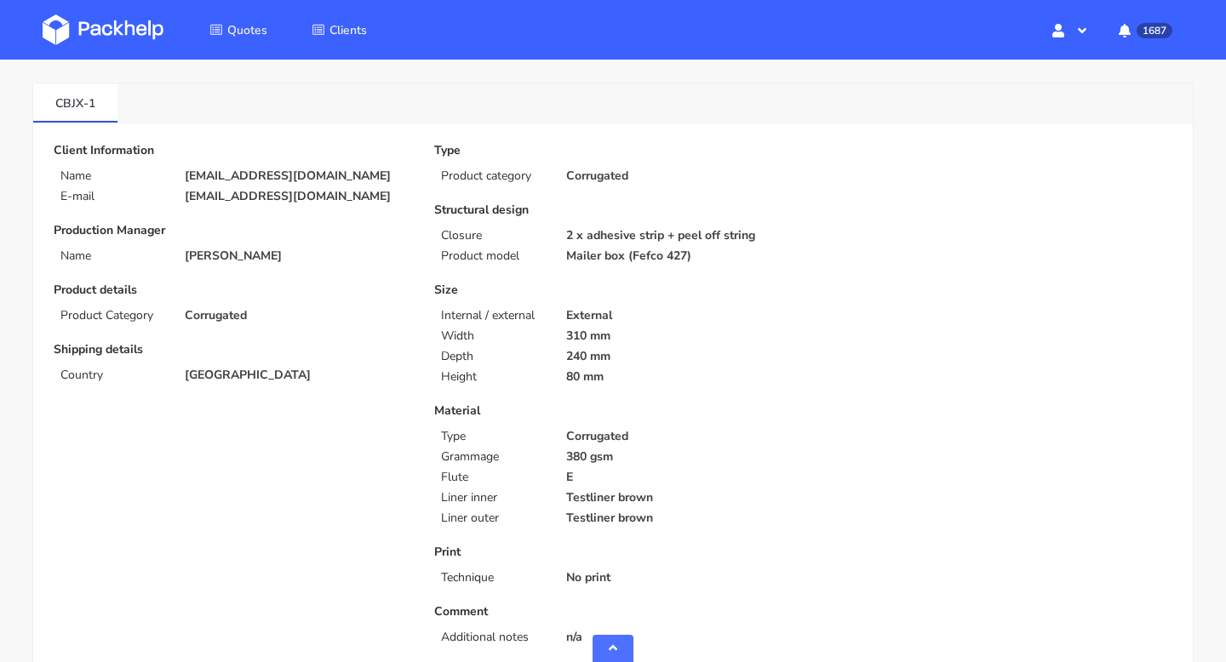
scroll to position [0, 0]
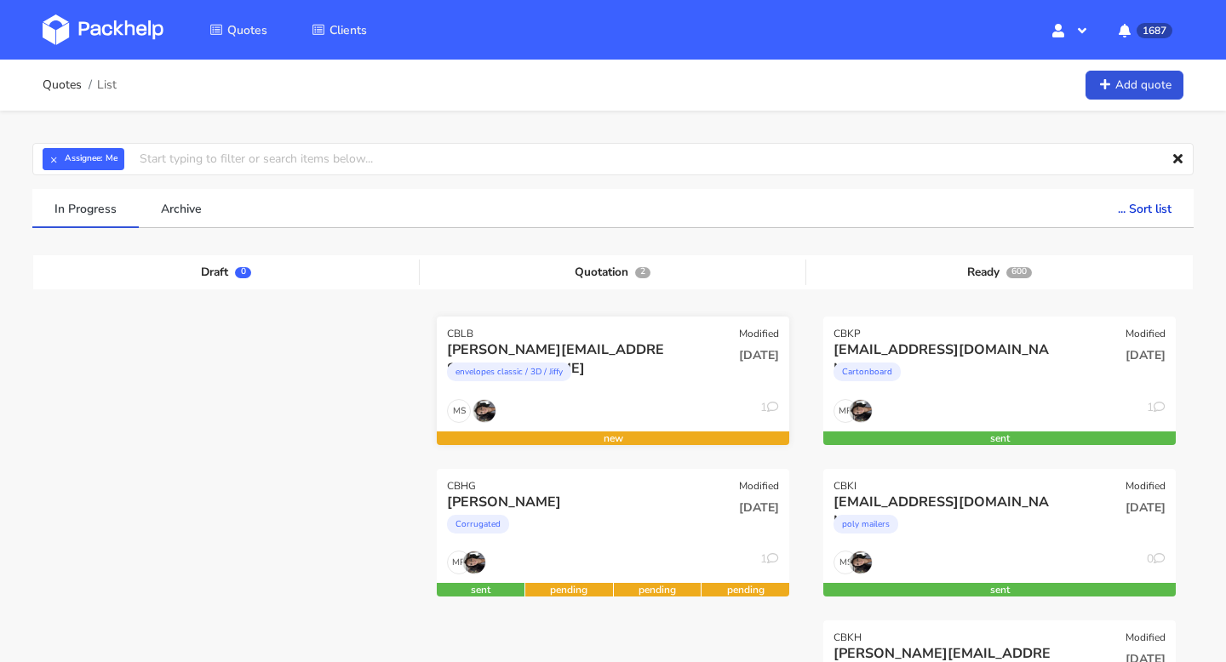
click at [529, 335] on div "CBLB Modified" at bounding box center [613, 329] width 352 height 24
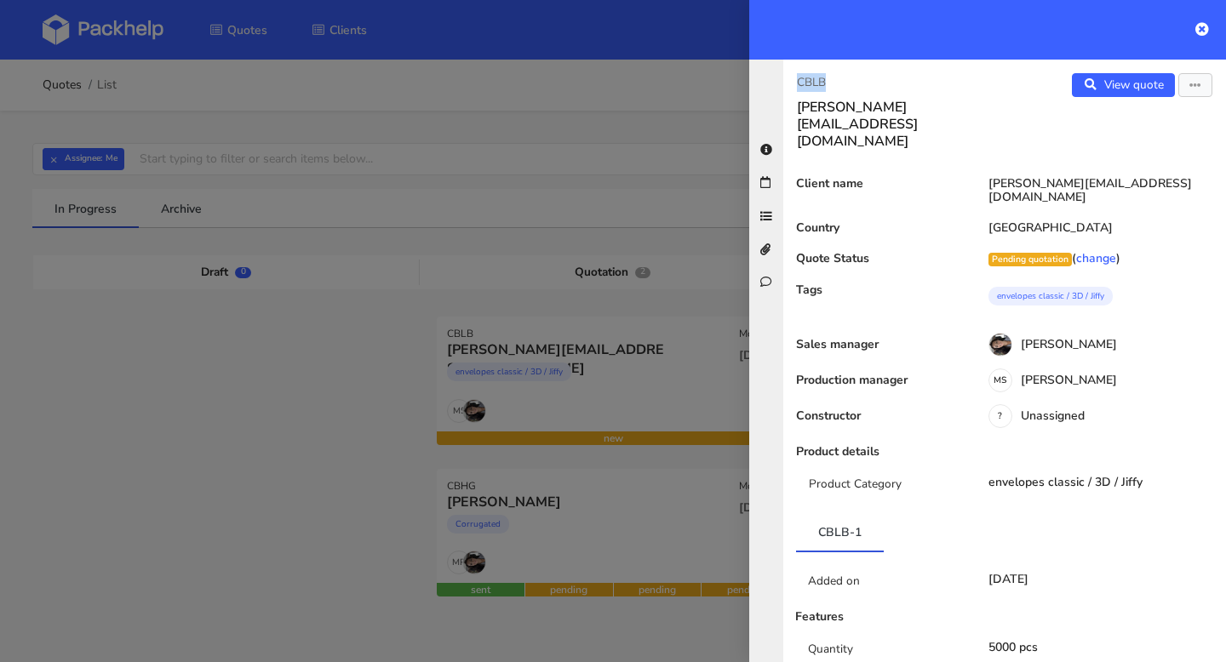
drag, startPoint x: 855, startPoint y: 77, endPoint x: 775, endPoint y: 77, distance: 80.0
click at [775, 77] on div "CBLB [PERSON_NAME][EMAIL_ADDRESS][DOMAIN_NAME] View quote Edit quote Client nam…" at bounding box center [987, 361] width 477 height 603
copy p "CBLB"
click at [1200, 29] on icon at bounding box center [1202, 29] width 14 height 14
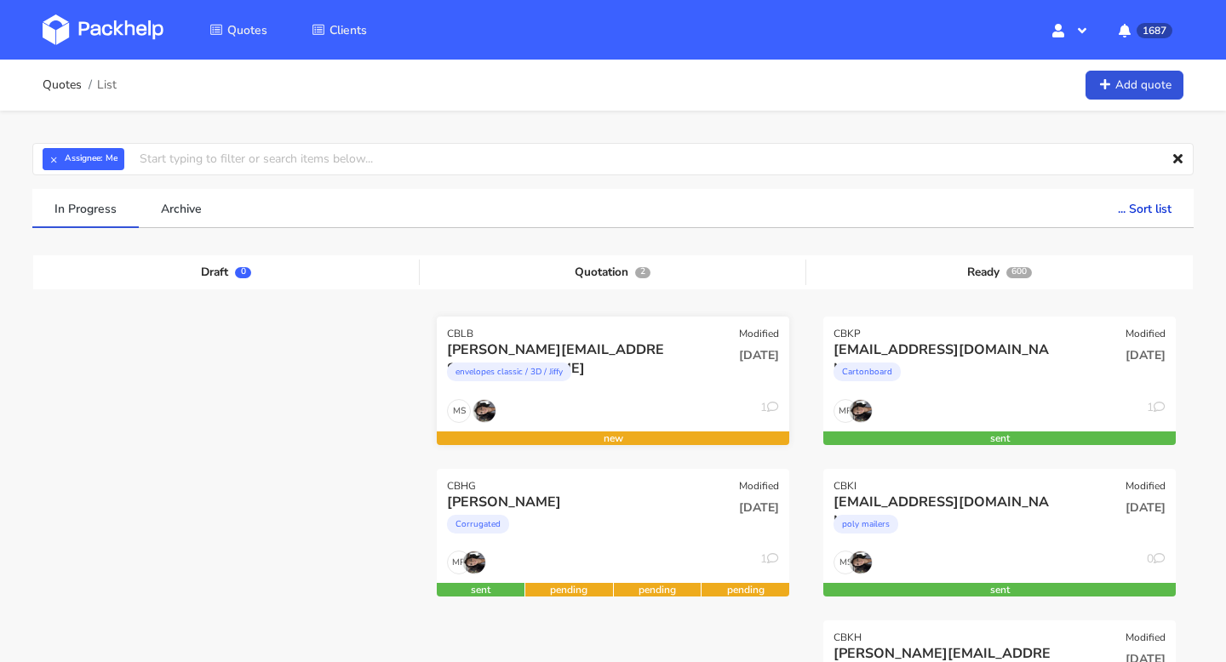
click at [471, 329] on div "CBLB" at bounding box center [460, 334] width 26 height 14
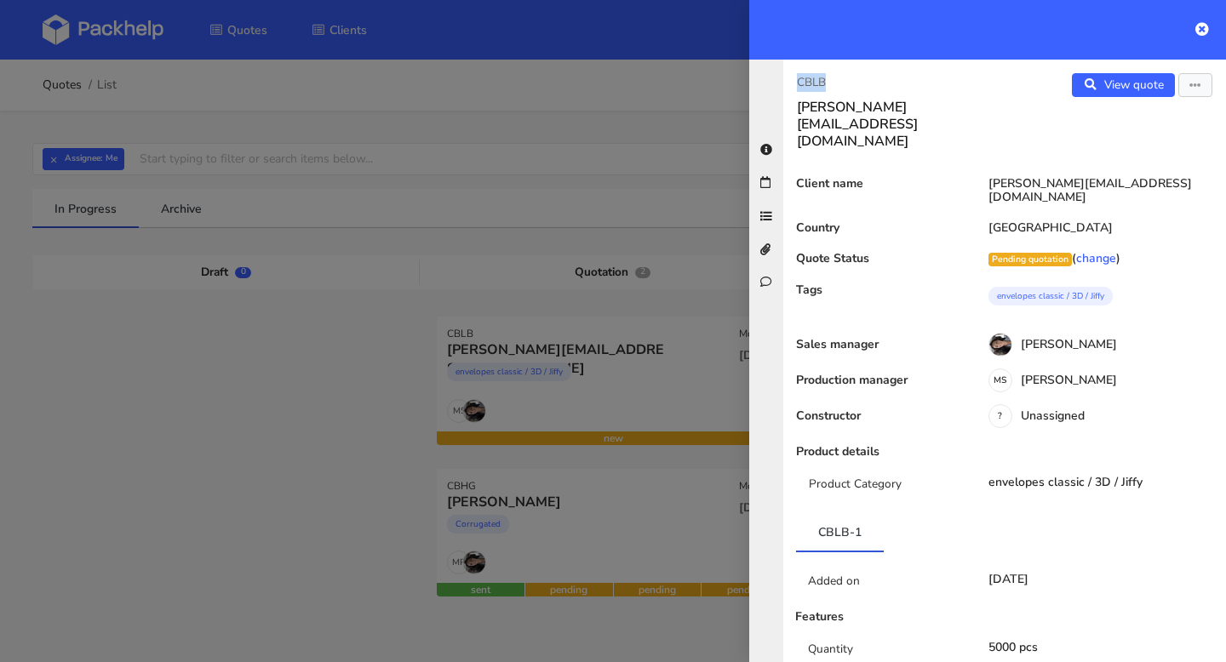
drag, startPoint x: 855, startPoint y: 77, endPoint x: 784, endPoint y: 77, distance: 71.5
click at [784, 77] on div "CBLB rick@bestmelab.com" at bounding box center [893, 111] width 221 height 77
copy p "CBLB"
click at [608, 266] on div at bounding box center [613, 331] width 1226 height 662
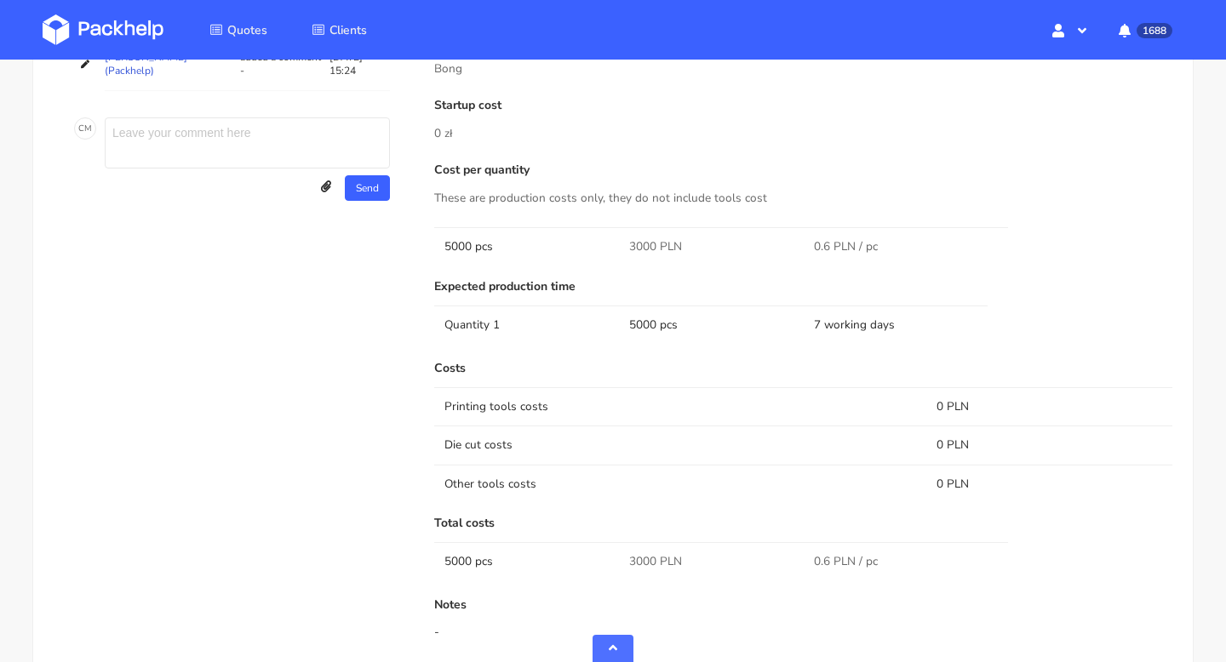
scroll to position [838, 0]
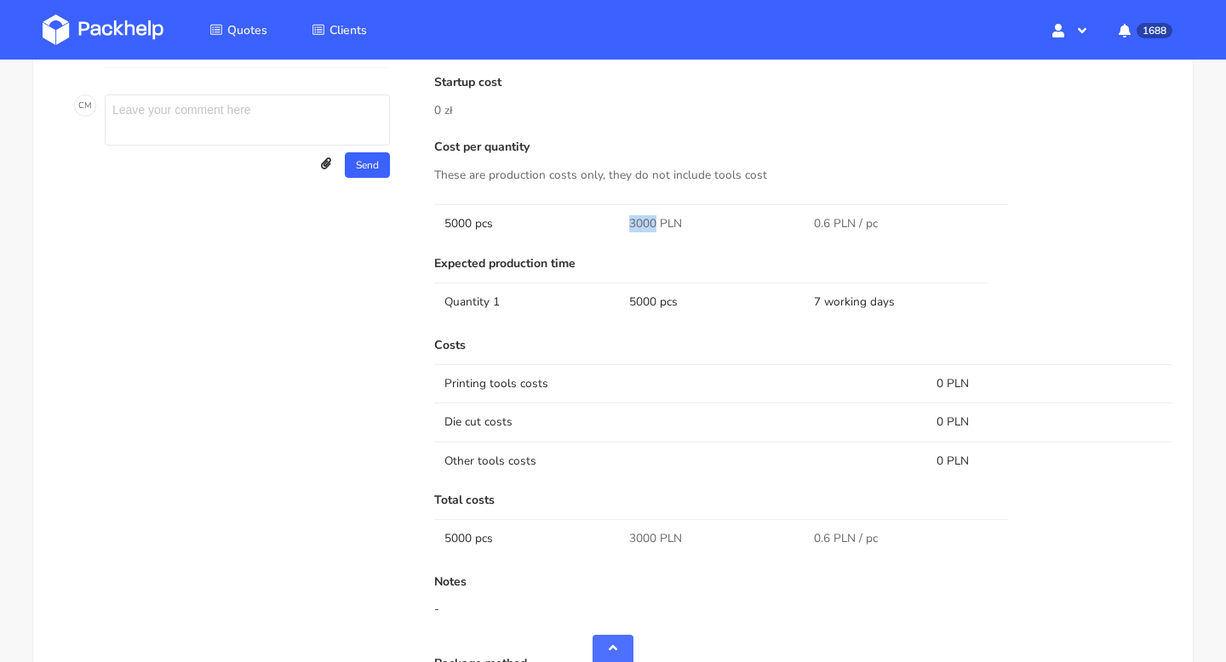
drag, startPoint x: 654, startPoint y: 220, endPoint x: 619, endPoint y: 227, distance: 35.6
click at [619, 227] on td "3000 PLN" at bounding box center [711, 223] width 185 height 38
copy span "3000"
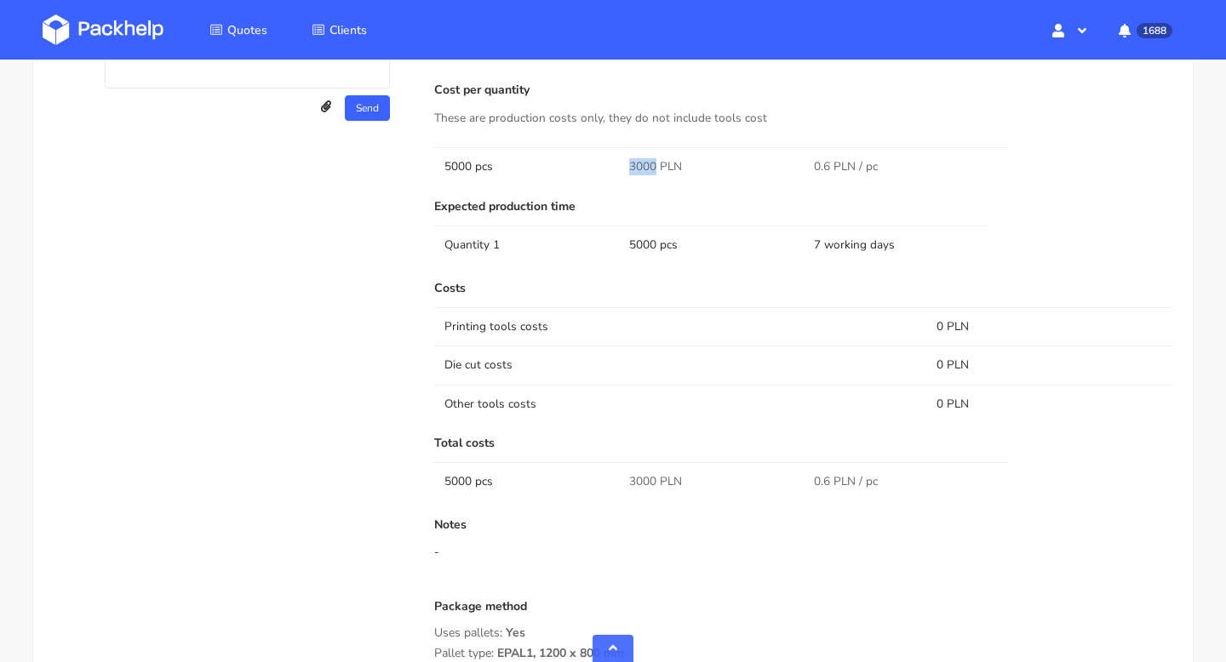
scroll to position [803, 0]
